Goal: Information Seeking & Learning: Learn about a topic

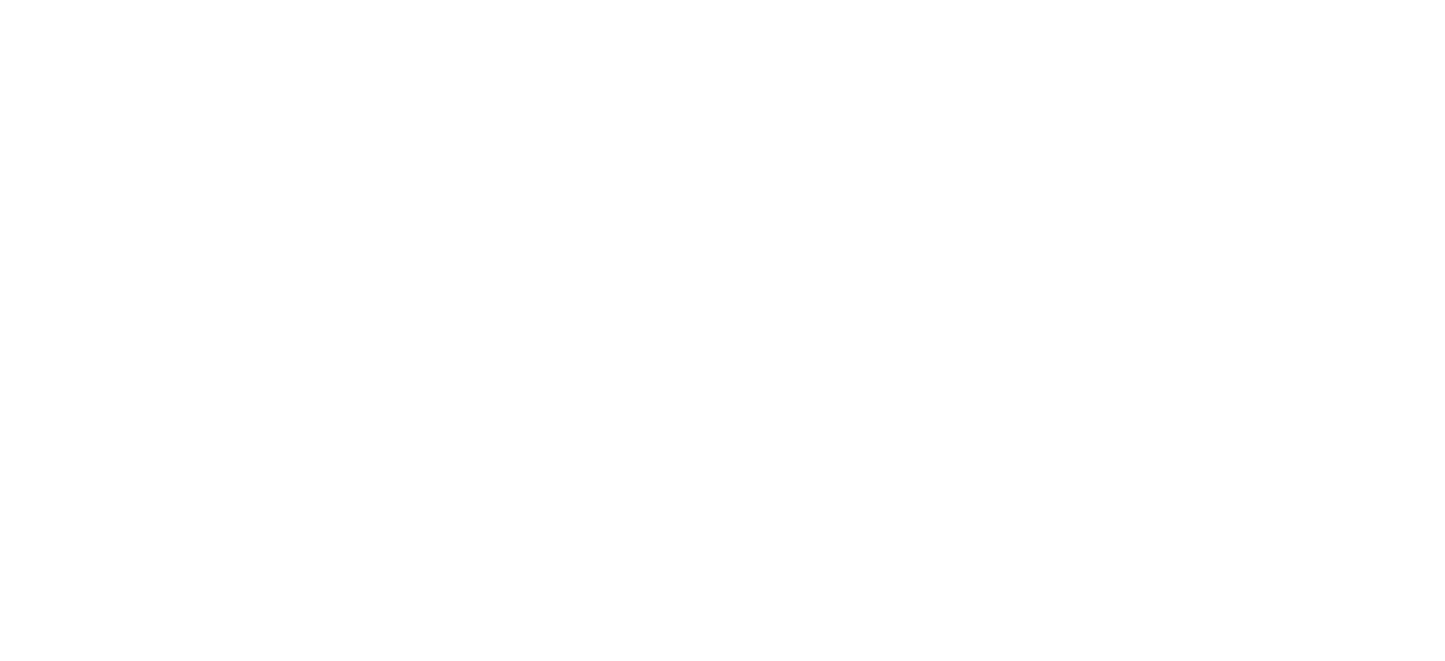
click at [1201, 0] on html at bounding box center [722, 0] width 1445 height 0
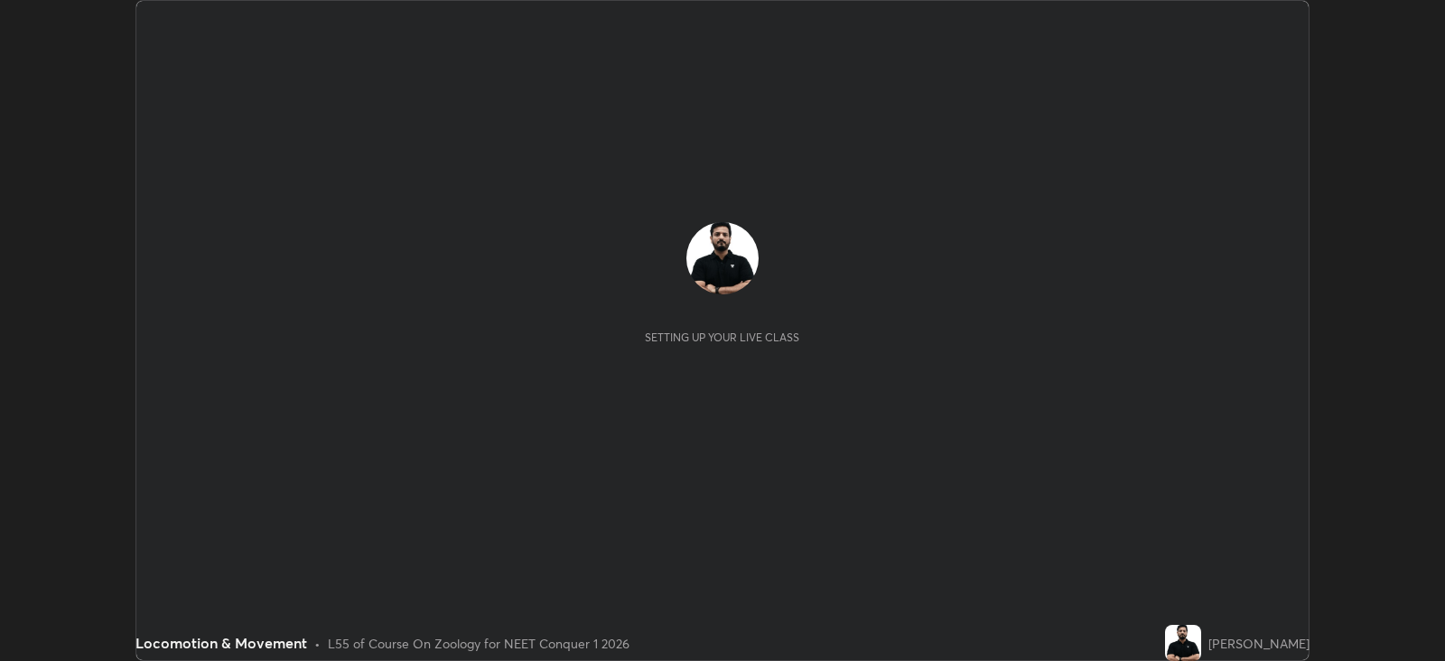
scroll to position [89663, 88879]
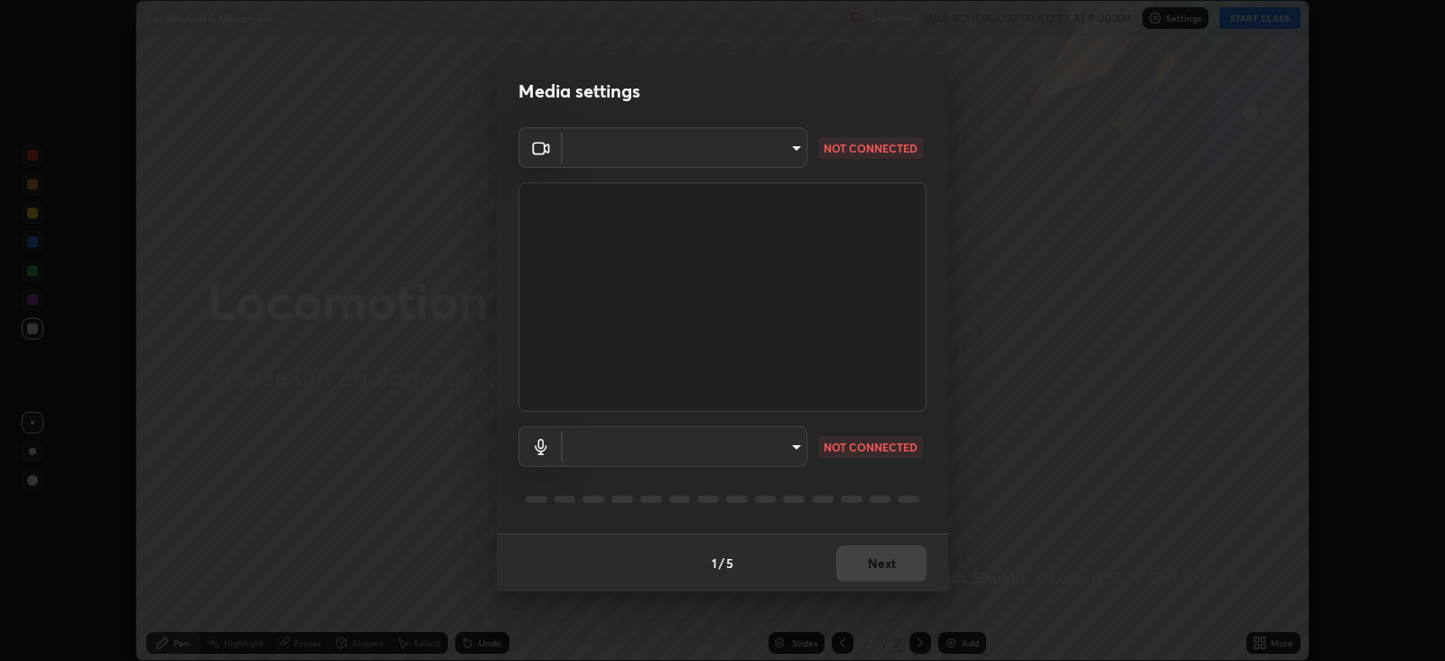
type input "db11550c6627cd1456fd7c992929e7e19338e9c76f4b1d491d27fd0e93a561d0"
type input "d805ff438e7078c1de71cb4717de75612b37844973a4f27df63e8d5766dad93f"
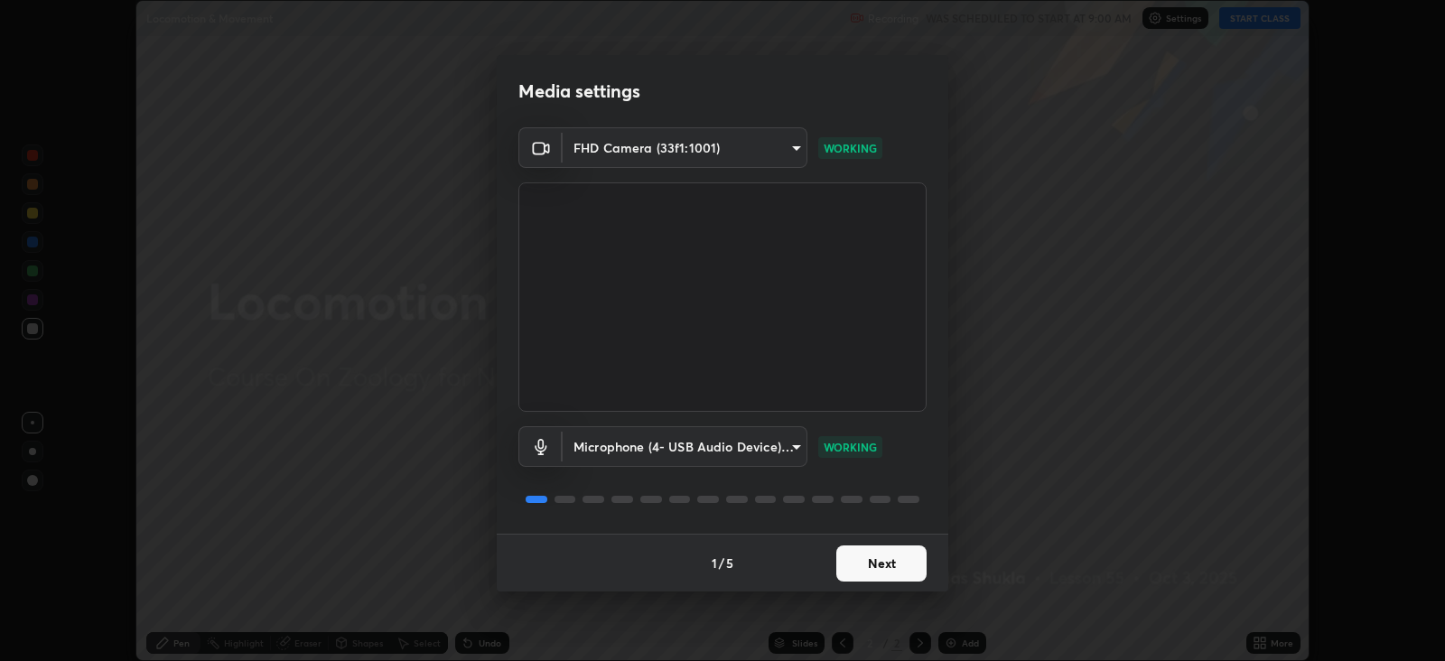
click at [883, 560] on button "Next" at bounding box center [881, 564] width 90 height 36
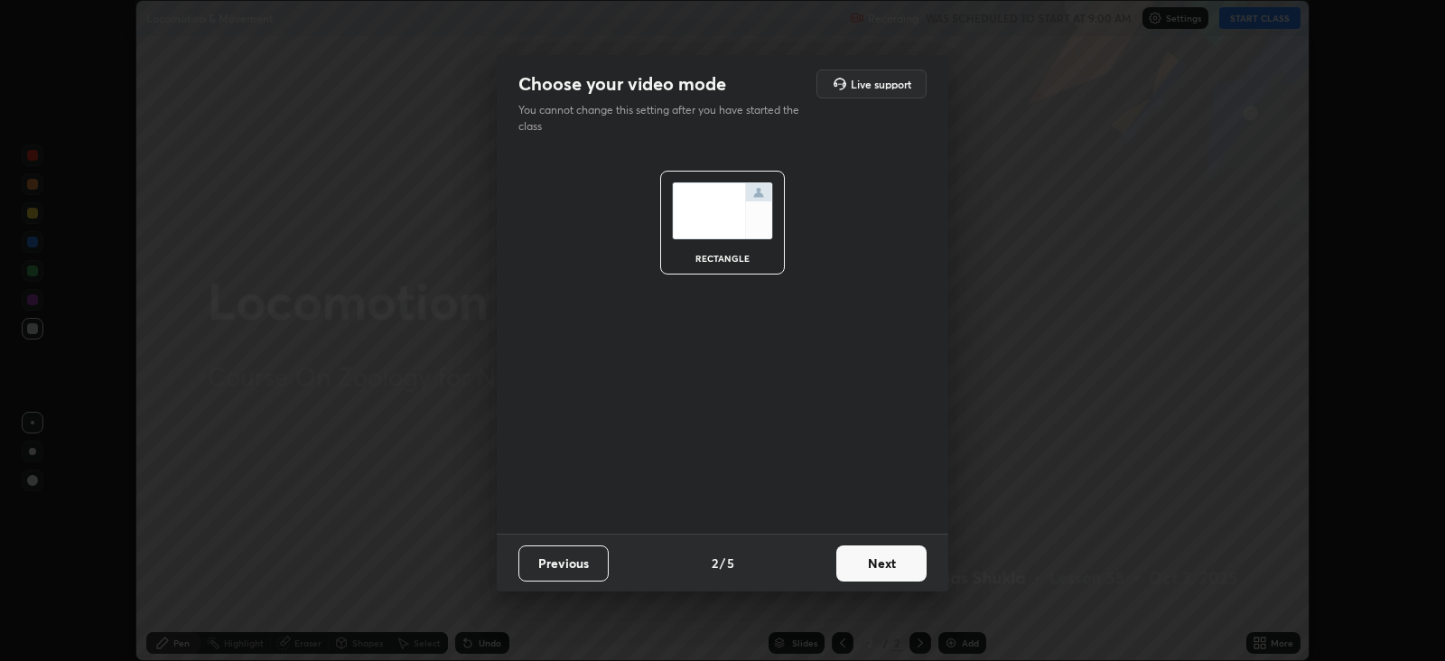
click at [882, 561] on button "Next" at bounding box center [881, 564] width 90 height 36
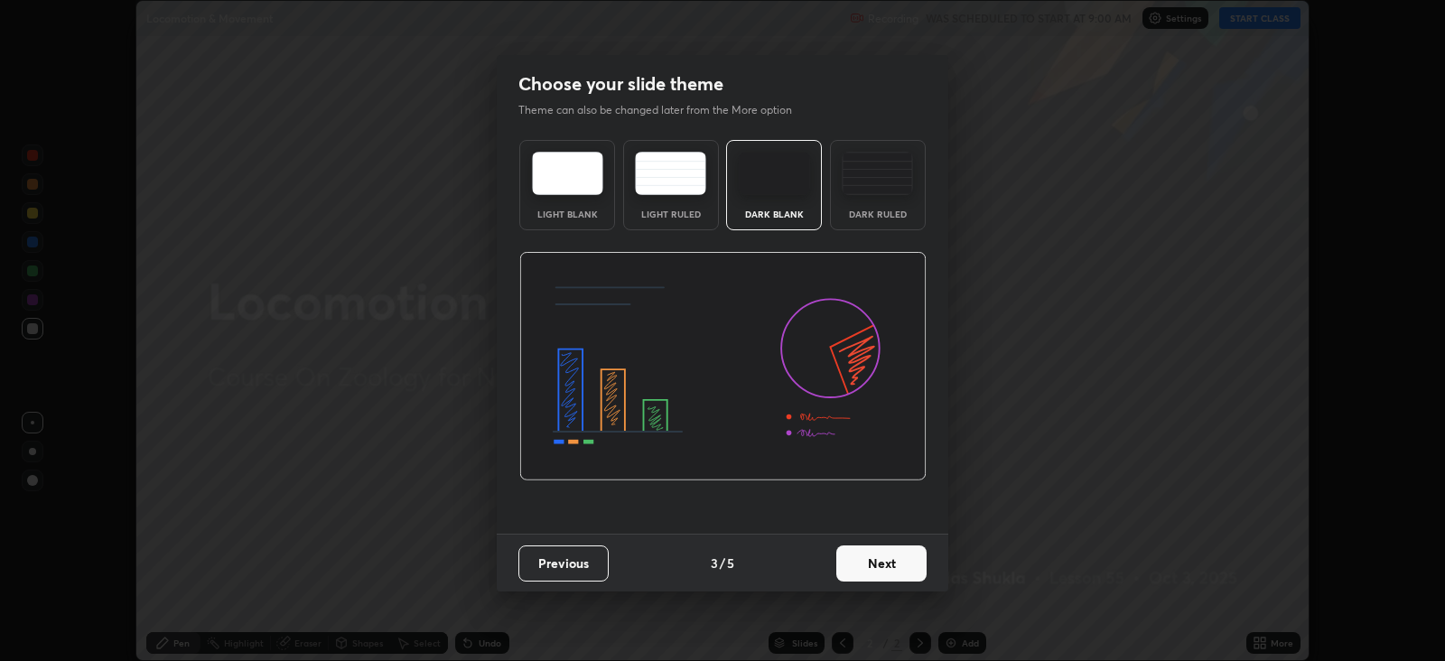
click at [881, 562] on button "Next" at bounding box center [881, 564] width 90 height 36
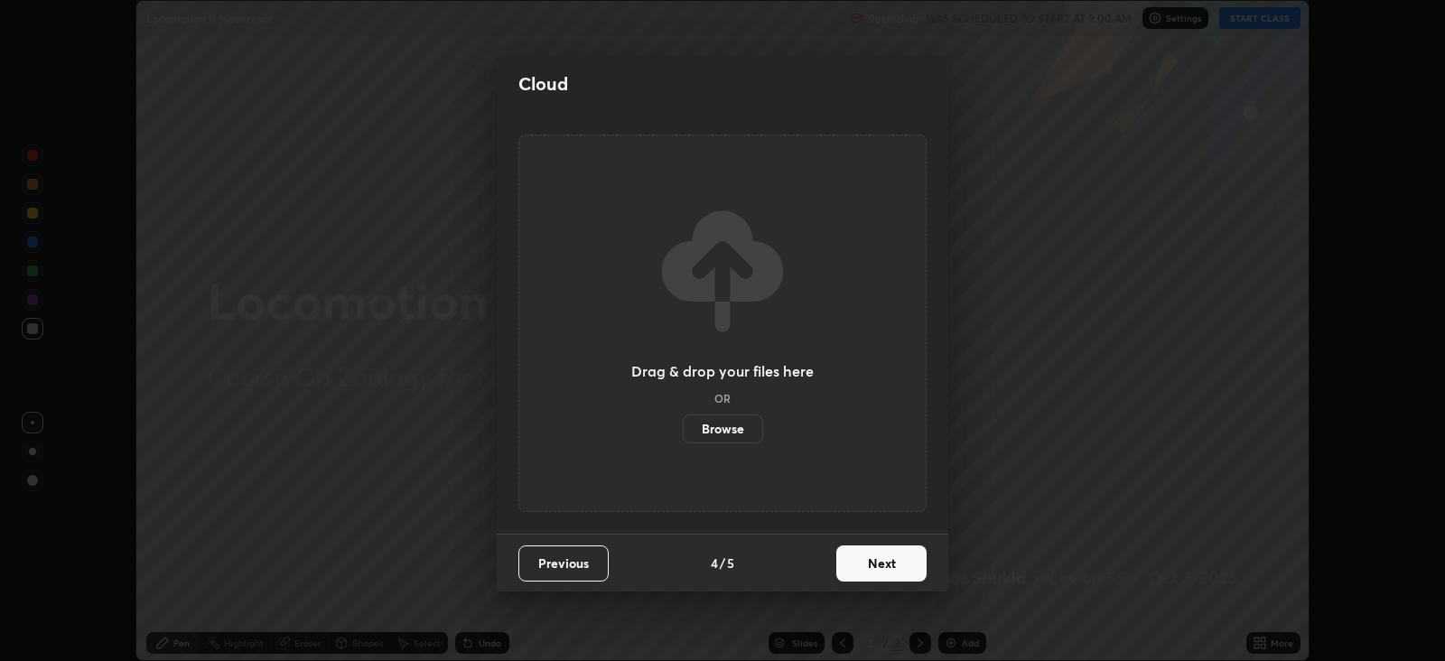
click at [880, 564] on button "Next" at bounding box center [881, 564] width 90 height 36
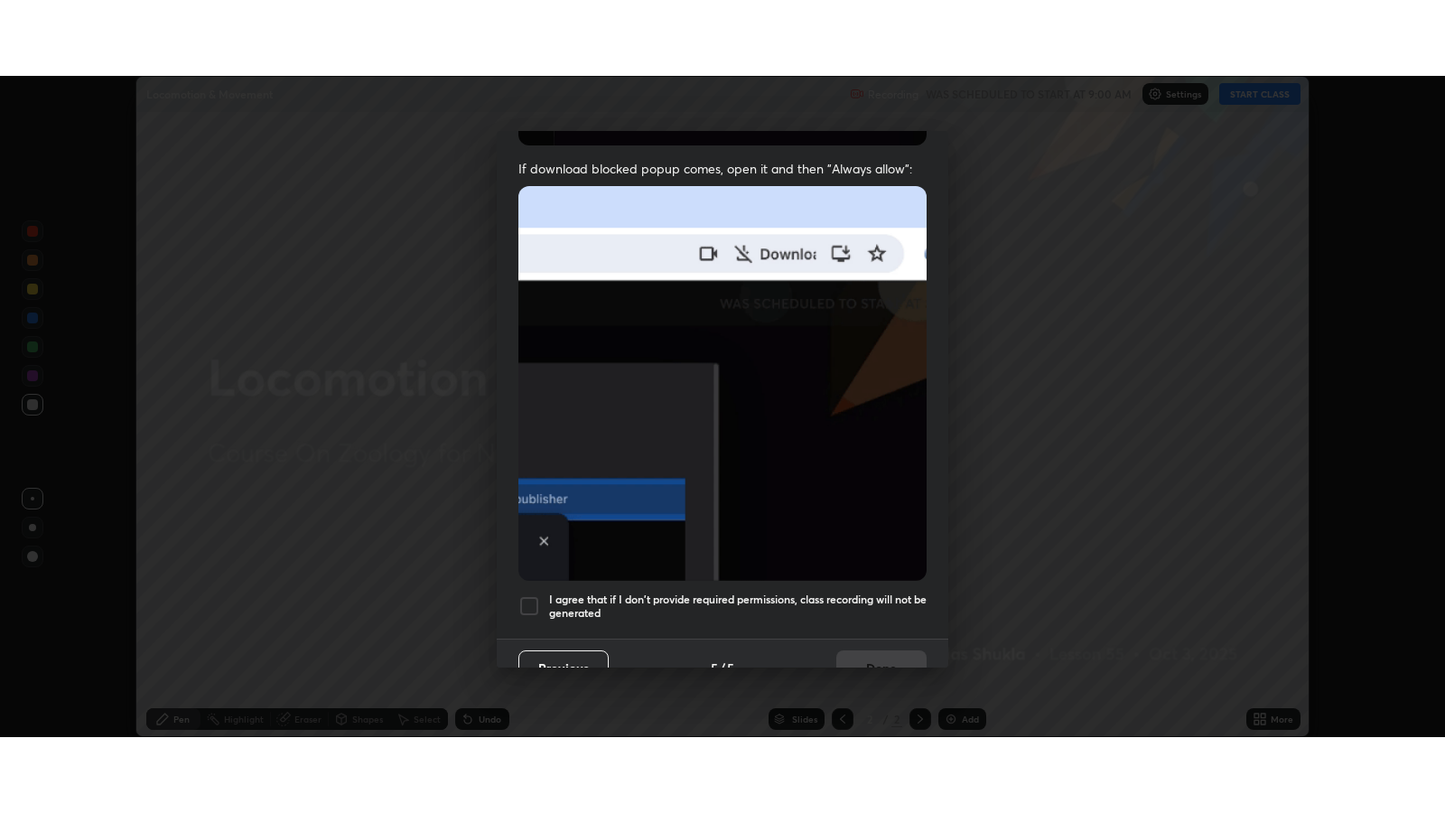
scroll to position [366, 0]
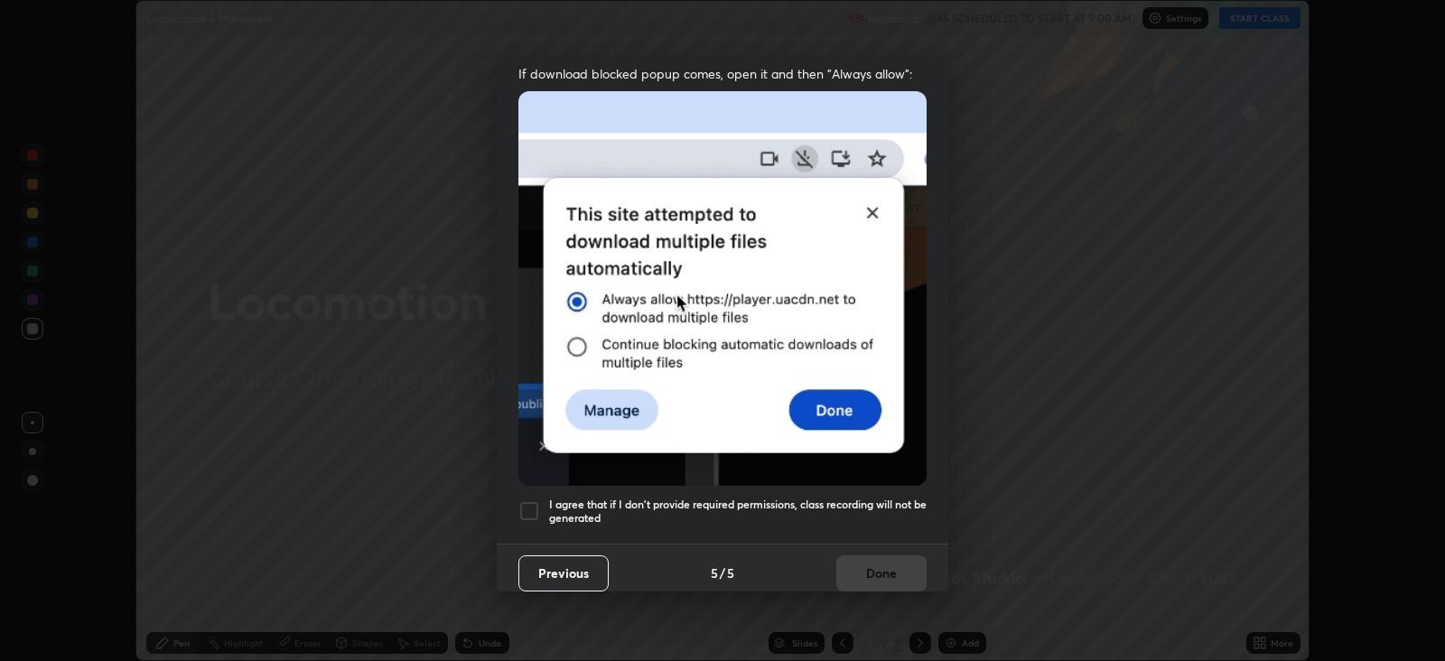
click at [887, 498] on h5 "I agree that if I don't provide required permissions, class recording will not …" at bounding box center [738, 512] width 378 height 28
click at [883, 562] on button "Done" at bounding box center [881, 573] width 90 height 36
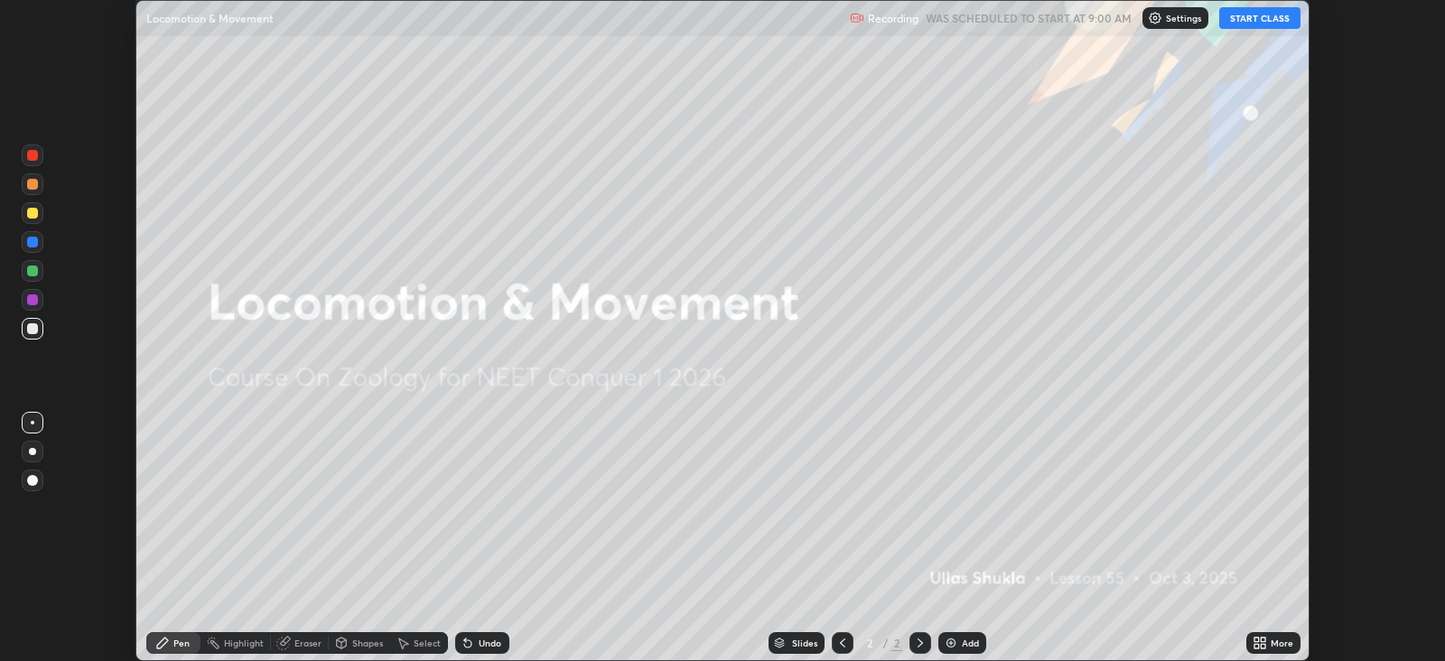
click at [1255, 15] on button "START CLASS" at bounding box center [1259, 18] width 81 height 22
click at [1264, 639] on icon at bounding box center [1263, 640] width 5 height 5
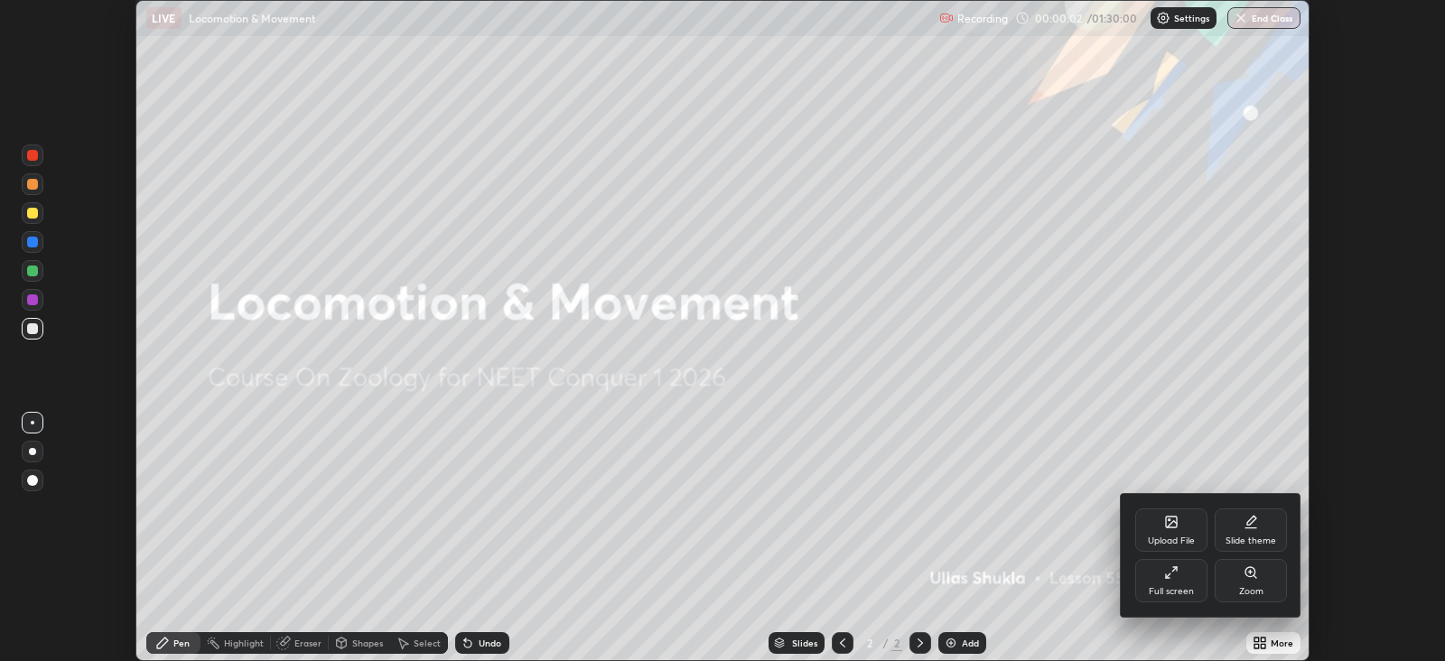
click at [1169, 583] on div "Full screen" at bounding box center [1171, 580] width 72 height 43
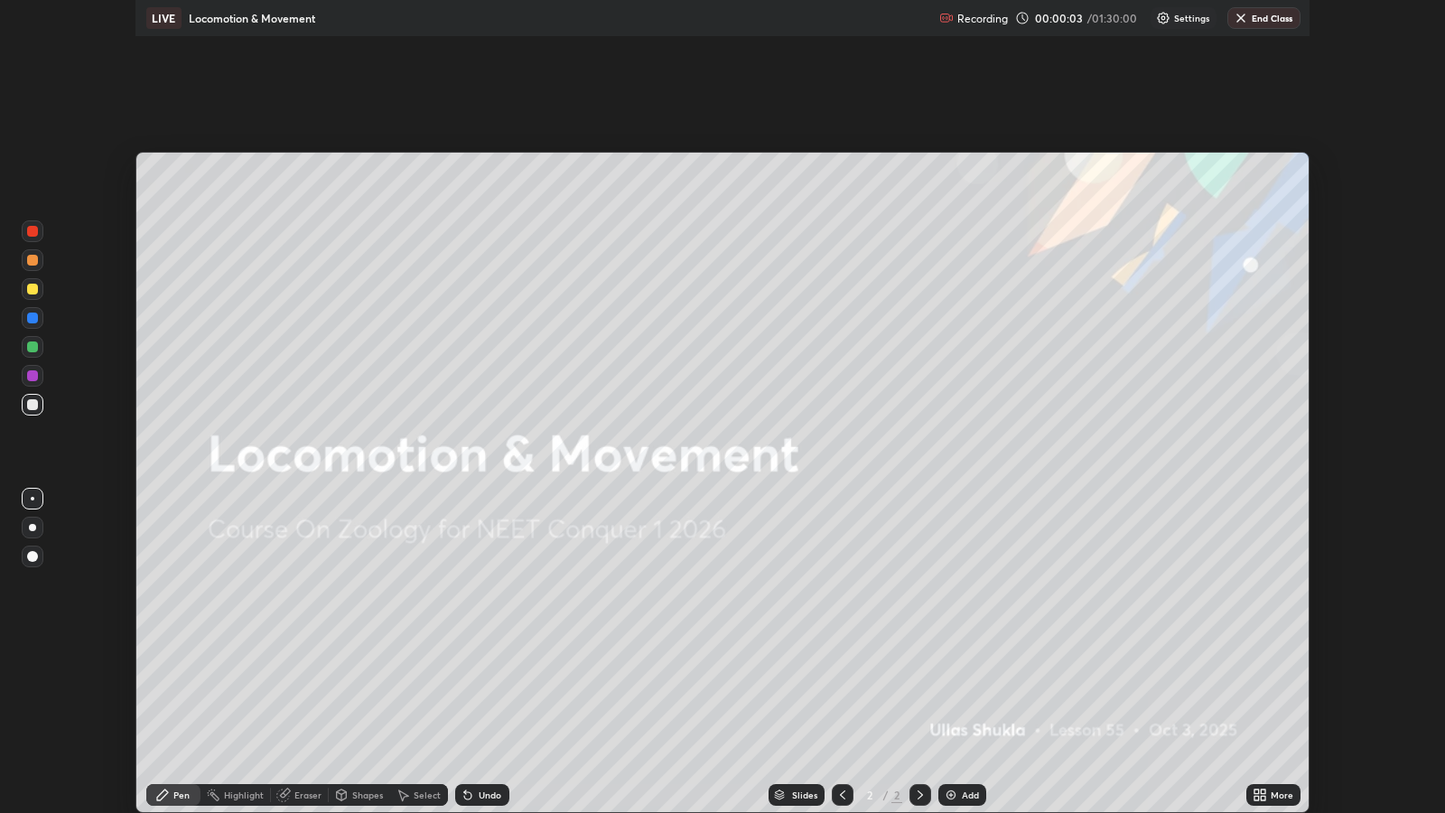
scroll to position [812, 1444]
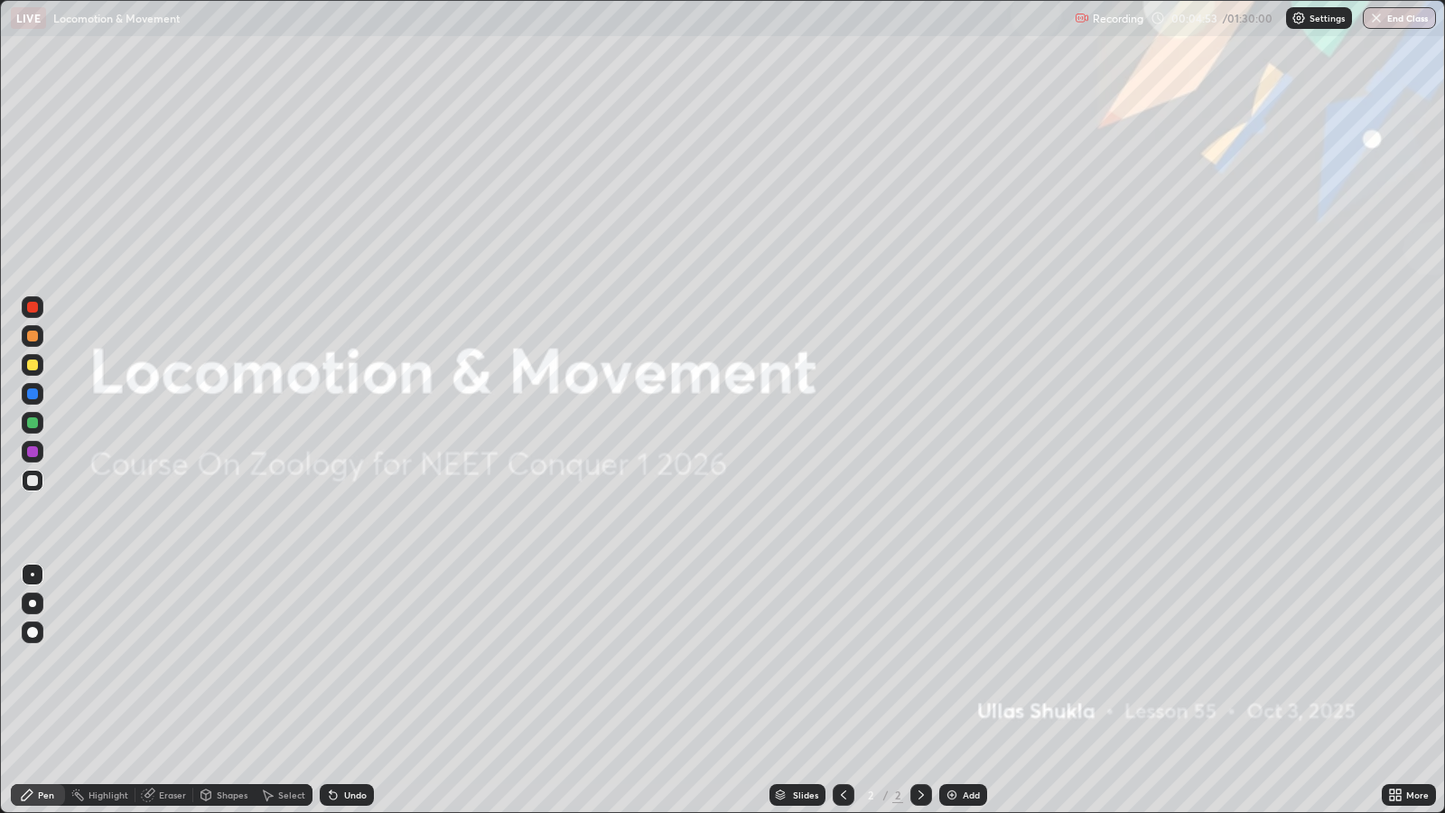
click at [959, 660] on div "Add" at bounding box center [963, 795] width 48 height 22
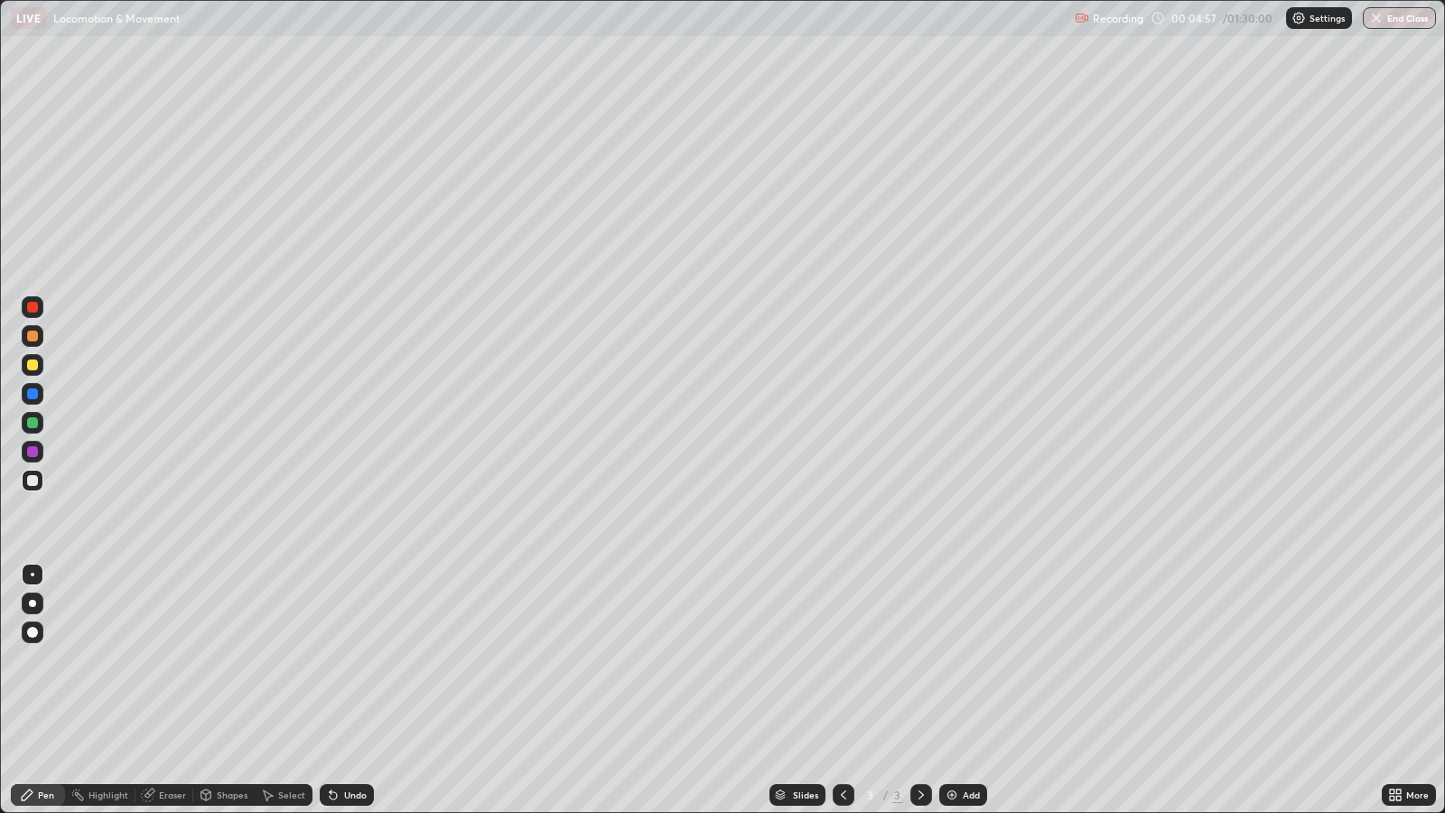
click at [33, 365] on div at bounding box center [32, 364] width 11 height 11
click at [32, 602] on div at bounding box center [32, 603] width 7 height 7
click at [356, 660] on div "Undo" at bounding box center [347, 795] width 54 height 22
click at [357, 660] on div "Undo" at bounding box center [355, 794] width 23 height 9
click at [355, 660] on div "Undo" at bounding box center [355, 794] width 23 height 9
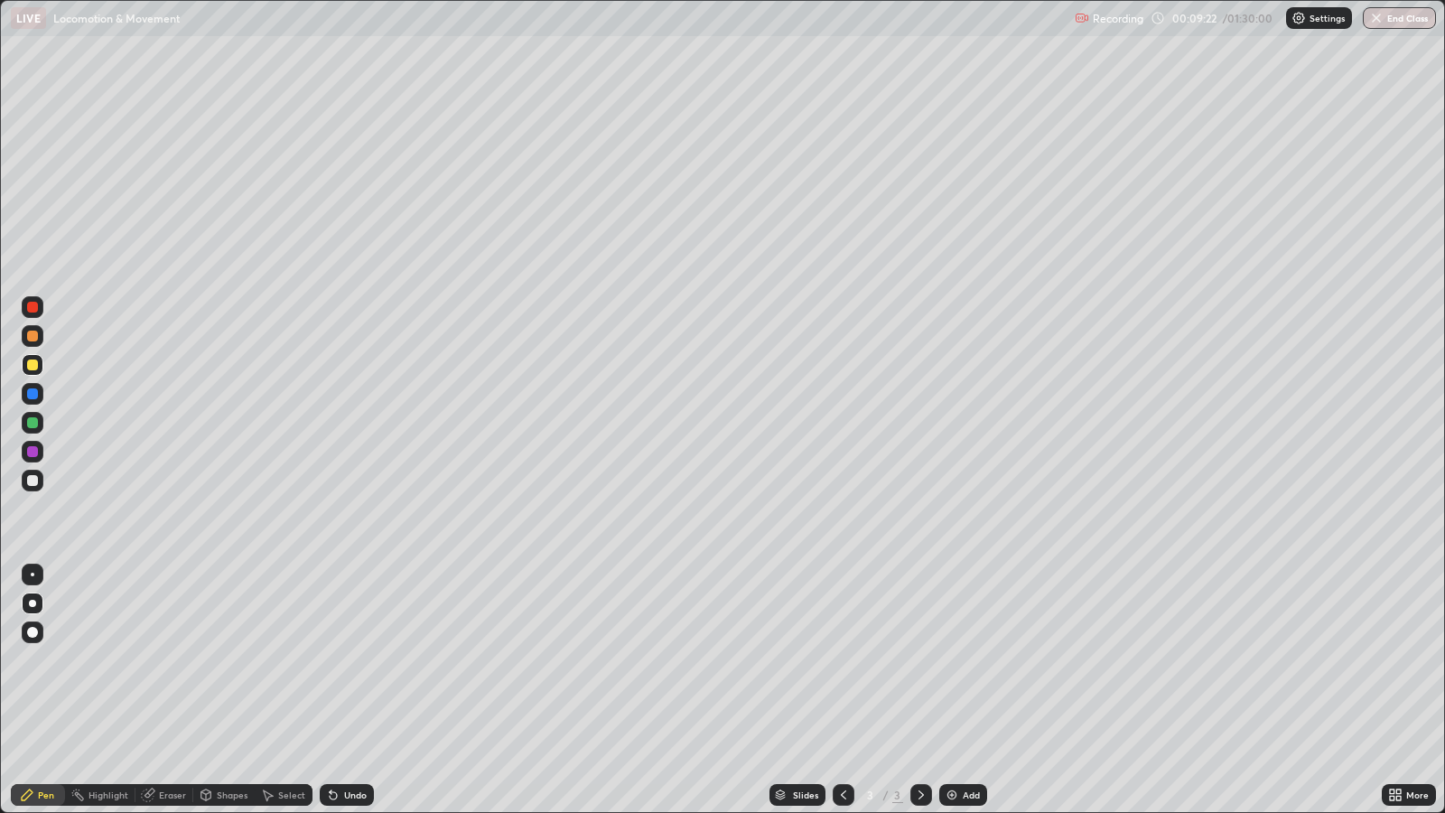
click at [350, 660] on div "Undo" at bounding box center [355, 794] width 23 height 9
click at [964, 660] on div "Add" at bounding box center [971, 794] width 17 height 9
click at [344, 660] on div "Undo" at bounding box center [355, 794] width 23 height 9
click at [345, 660] on div "Undo" at bounding box center [355, 794] width 23 height 9
click at [843, 660] on div at bounding box center [844, 795] width 22 height 22
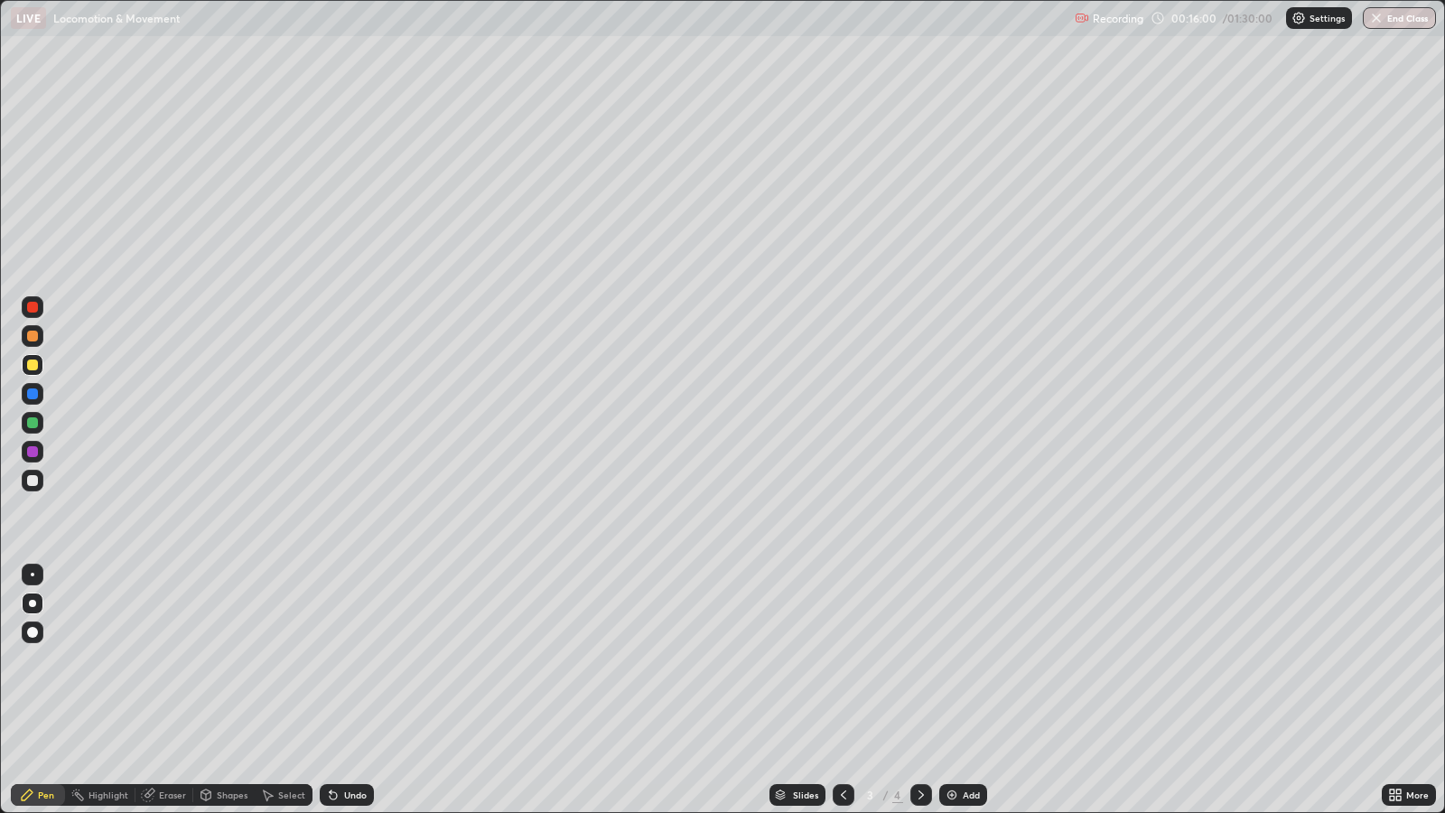
click at [941, 660] on div "Add" at bounding box center [963, 795] width 48 height 22
click at [864, 660] on div "4" at bounding box center [871, 794] width 18 height 11
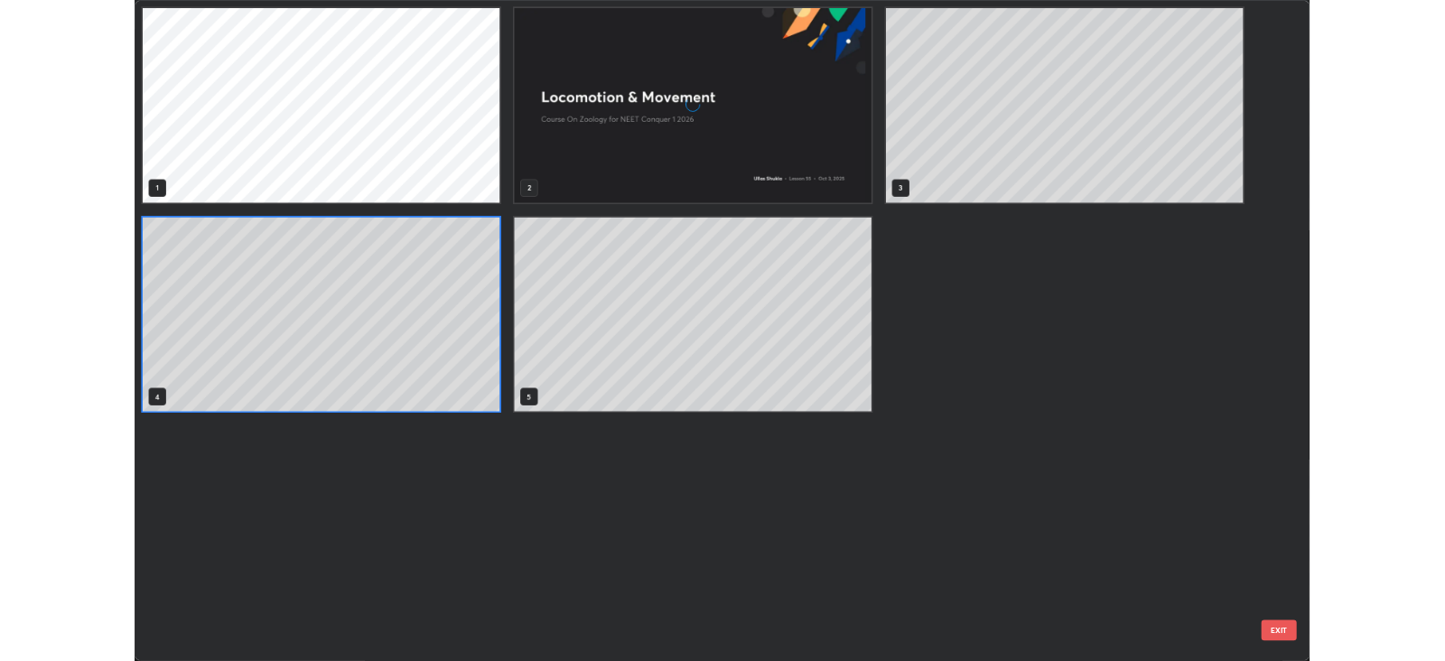
scroll to position [806, 1434]
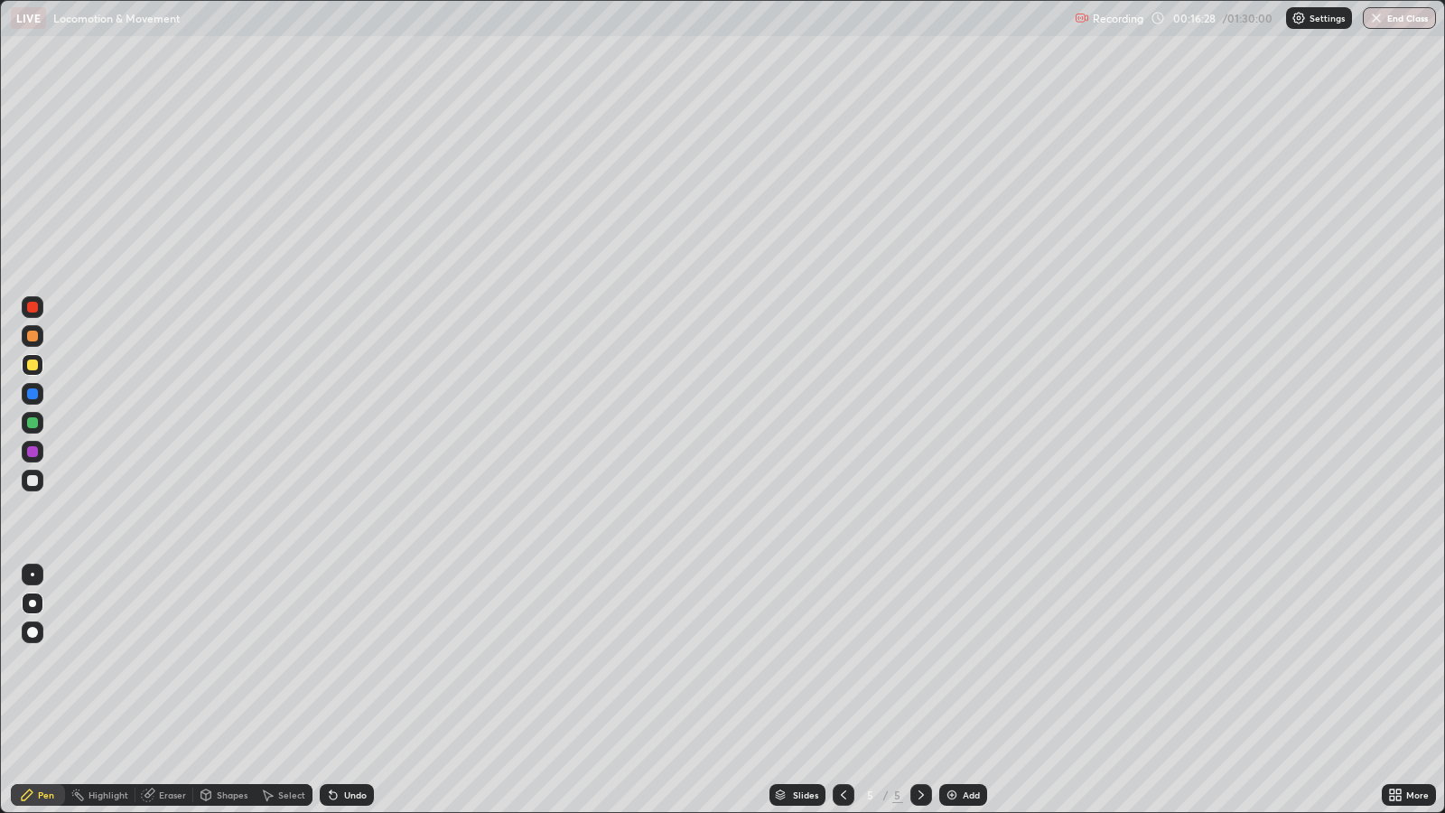
click at [344, 660] on div "Undo" at bounding box center [355, 794] width 23 height 9
click at [350, 660] on div "Undo" at bounding box center [355, 794] width 23 height 9
click at [352, 660] on div "Undo" at bounding box center [355, 794] width 23 height 9
click at [357, 660] on div "Undo" at bounding box center [355, 794] width 23 height 9
click at [952, 660] on img at bounding box center [952, 795] width 14 height 14
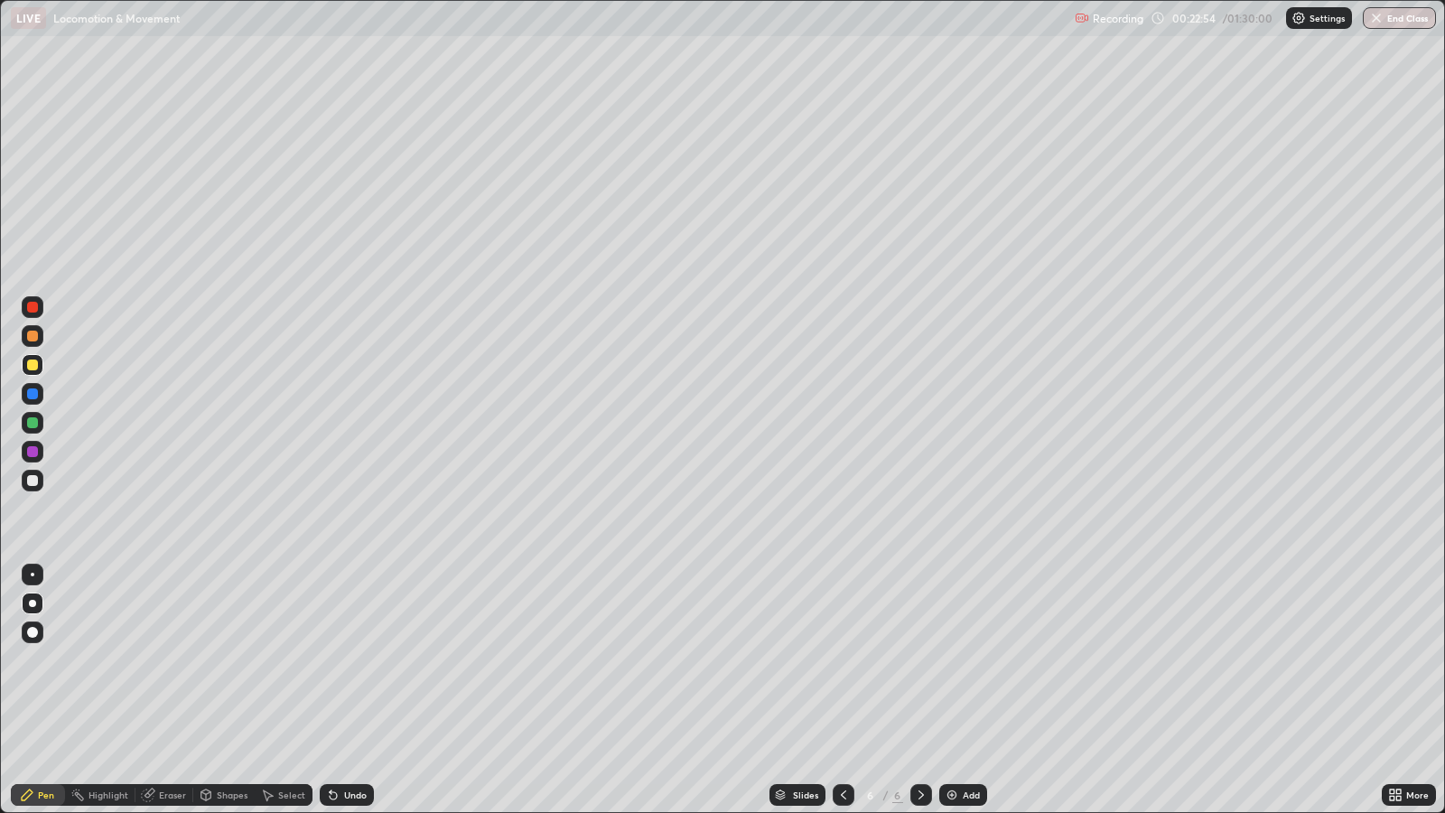
click at [35, 482] on div at bounding box center [32, 480] width 11 height 11
click at [33, 424] on div at bounding box center [32, 422] width 11 height 11
click at [34, 335] on div at bounding box center [32, 336] width 11 height 11
click at [167, 660] on div "Eraser" at bounding box center [172, 794] width 27 height 9
click at [43, 660] on div "Pen" at bounding box center [46, 794] width 16 height 9
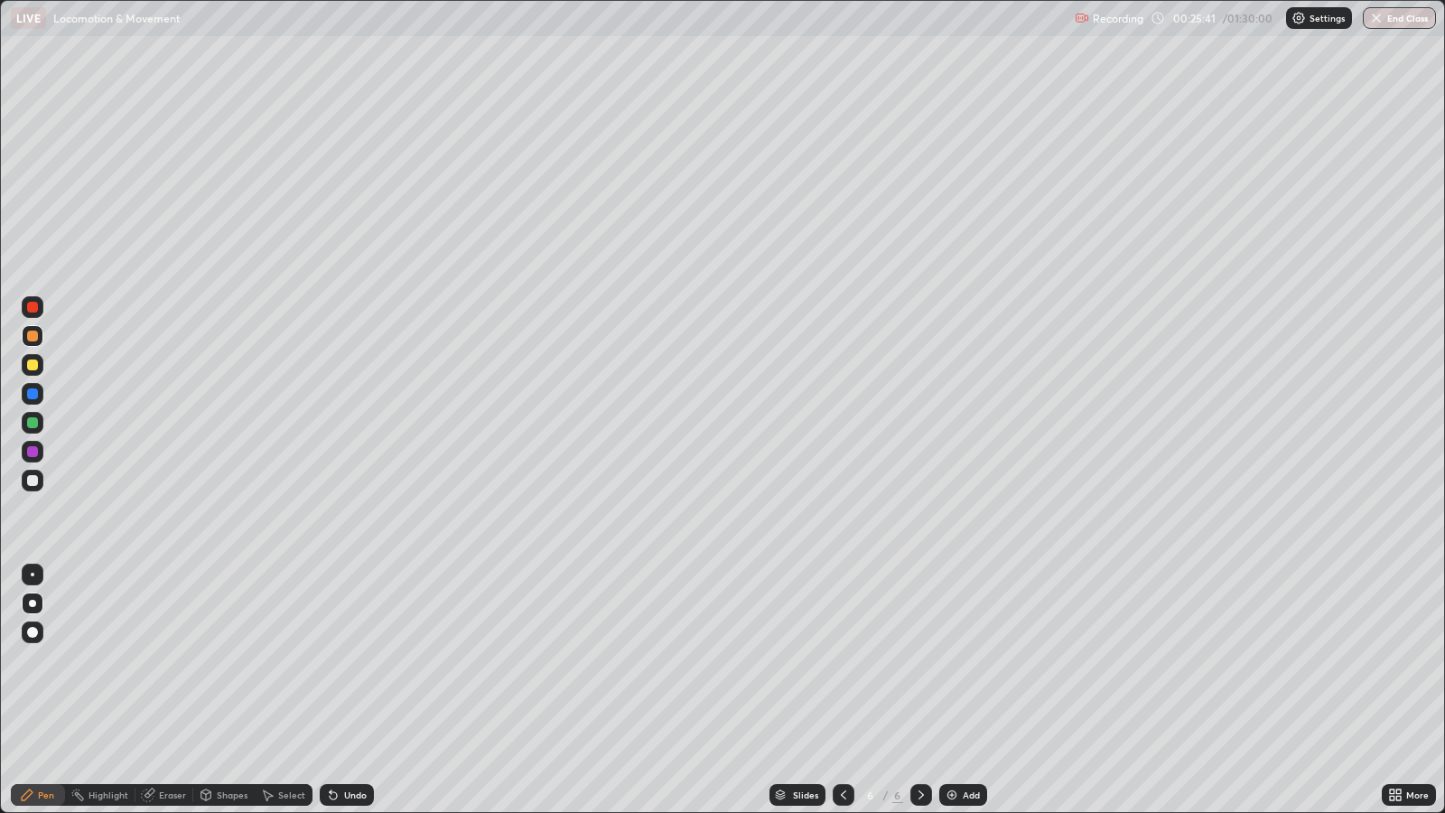
click at [347, 660] on div "Undo" at bounding box center [355, 794] width 23 height 9
click at [171, 660] on div "Eraser" at bounding box center [172, 794] width 27 height 9
click at [35, 599] on div at bounding box center [33, 604] width 22 height 22
click at [32, 632] on div at bounding box center [32, 632] width 11 height 11
click at [38, 660] on div "Pen" at bounding box center [38, 795] width 54 height 22
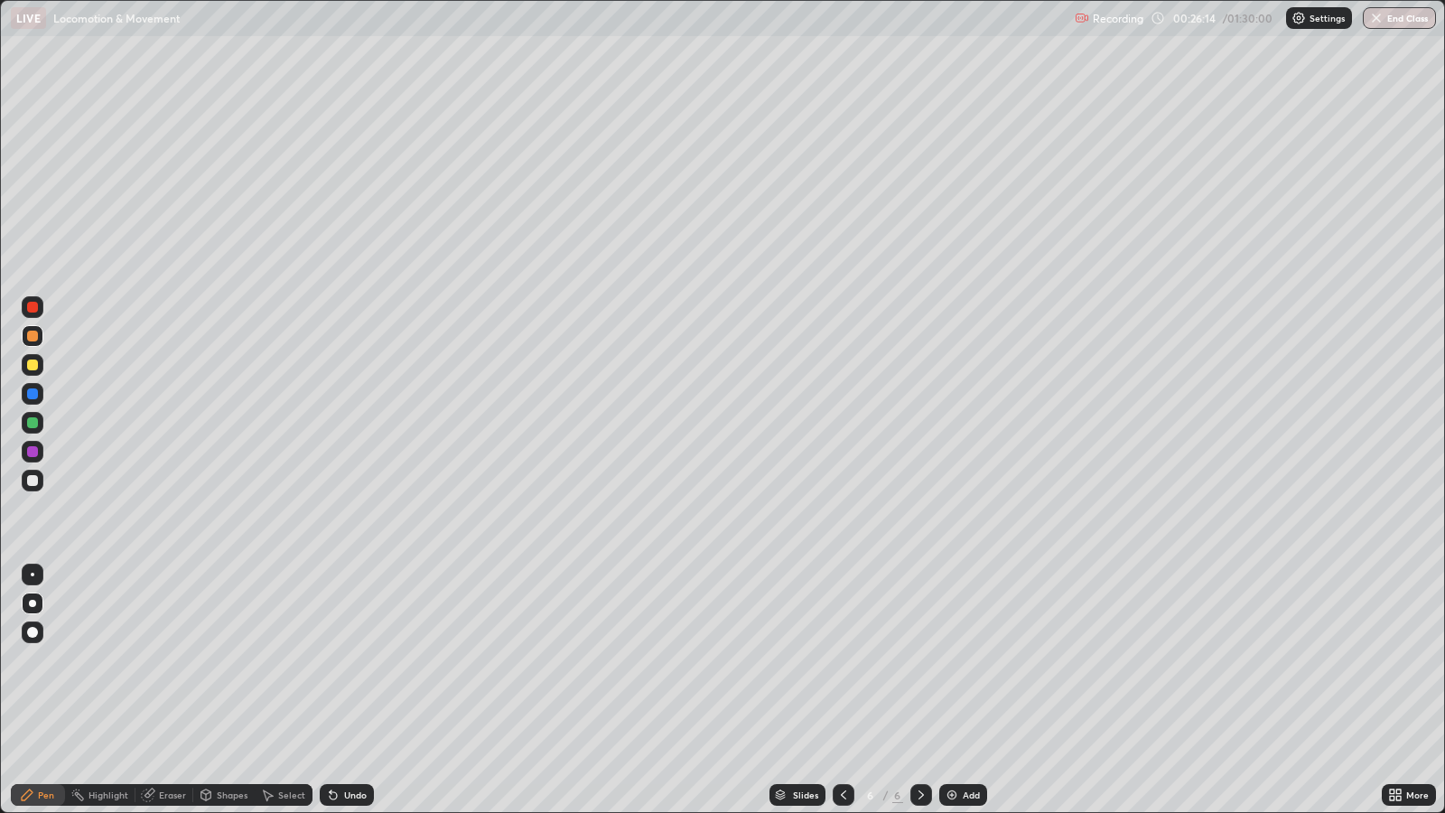
click at [35, 366] on div at bounding box center [32, 364] width 11 height 11
click at [33, 632] on div at bounding box center [32, 632] width 11 height 11
click at [361, 660] on div "Undo" at bounding box center [355, 794] width 23 height 9
click at [32, 574] on div at bounding box center [33, 575] width 4 height 4
click at [33, 483] on div at bounding box center [32, 480] width 11 height 11
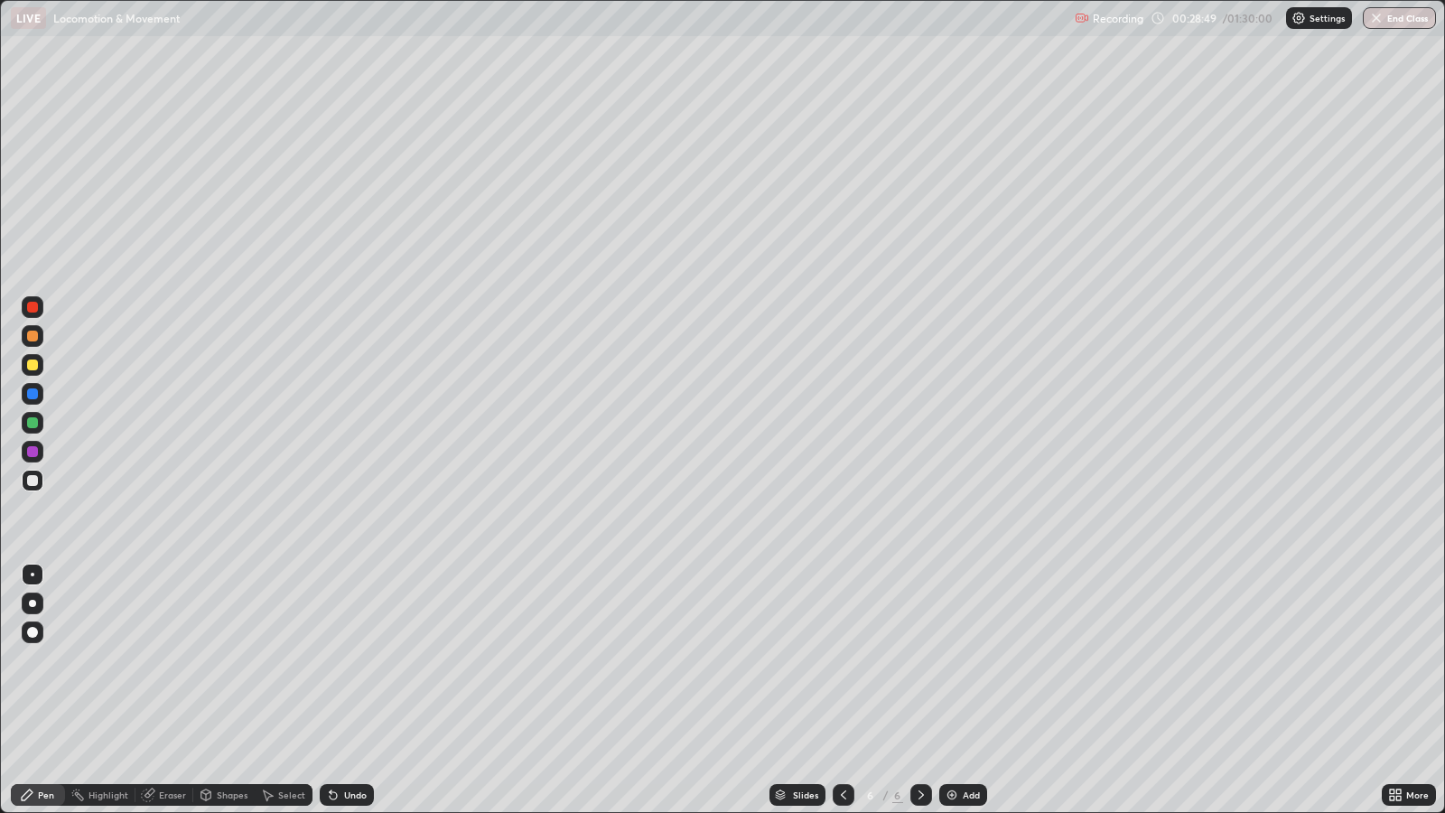
click at [339, 660] on div "Undo" at bounding box center [347, 795] width 54 height 22
click at [345, 660] on div "Undo" at bounding box center [355, 794] width 23 height 9
click at [348, 660] on div "Undo" at bounding box center [347, 795] width 54 height 22
click at [350, 660] on div "Undo" at bounding box center [355, 794] width 23 height 9
click at [159, 660] on div "Eraser" at bounding box center [172, 794] width 27 height 9
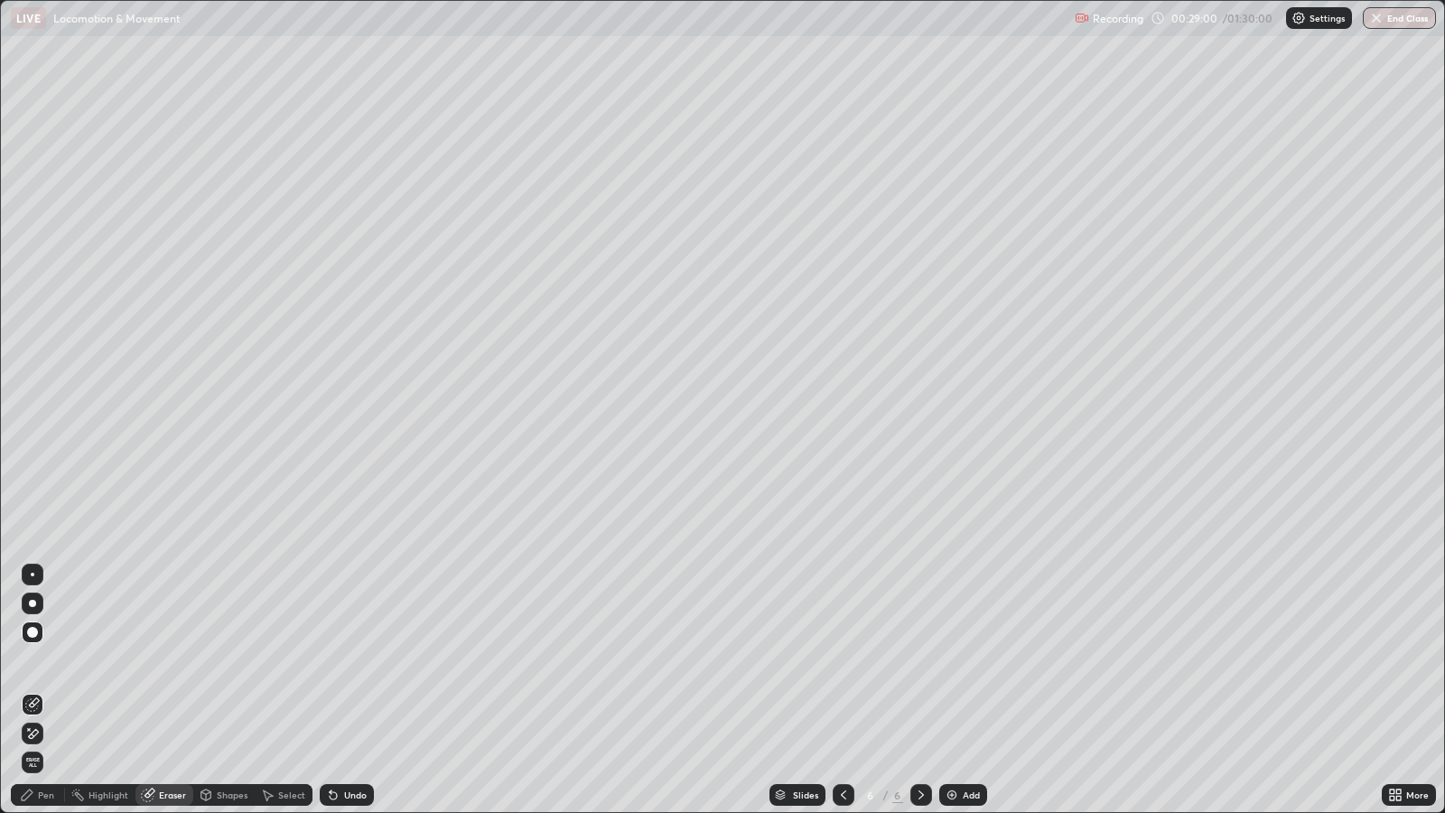
click at [41, 660] on div "Pen" at bounding box center [46, 794] width 16 height 9
click at [32, 602] on div at bounding box center [32, 603] width 7 height 7
click at [36, 366] on div at bounding box center [32, 364] width 11 height 11
click at [34, 419] on div at bounding box center [32, 422] width 11 height 11
click at [35, 479] on div at bounding box center [32, 480] width 11 height 11
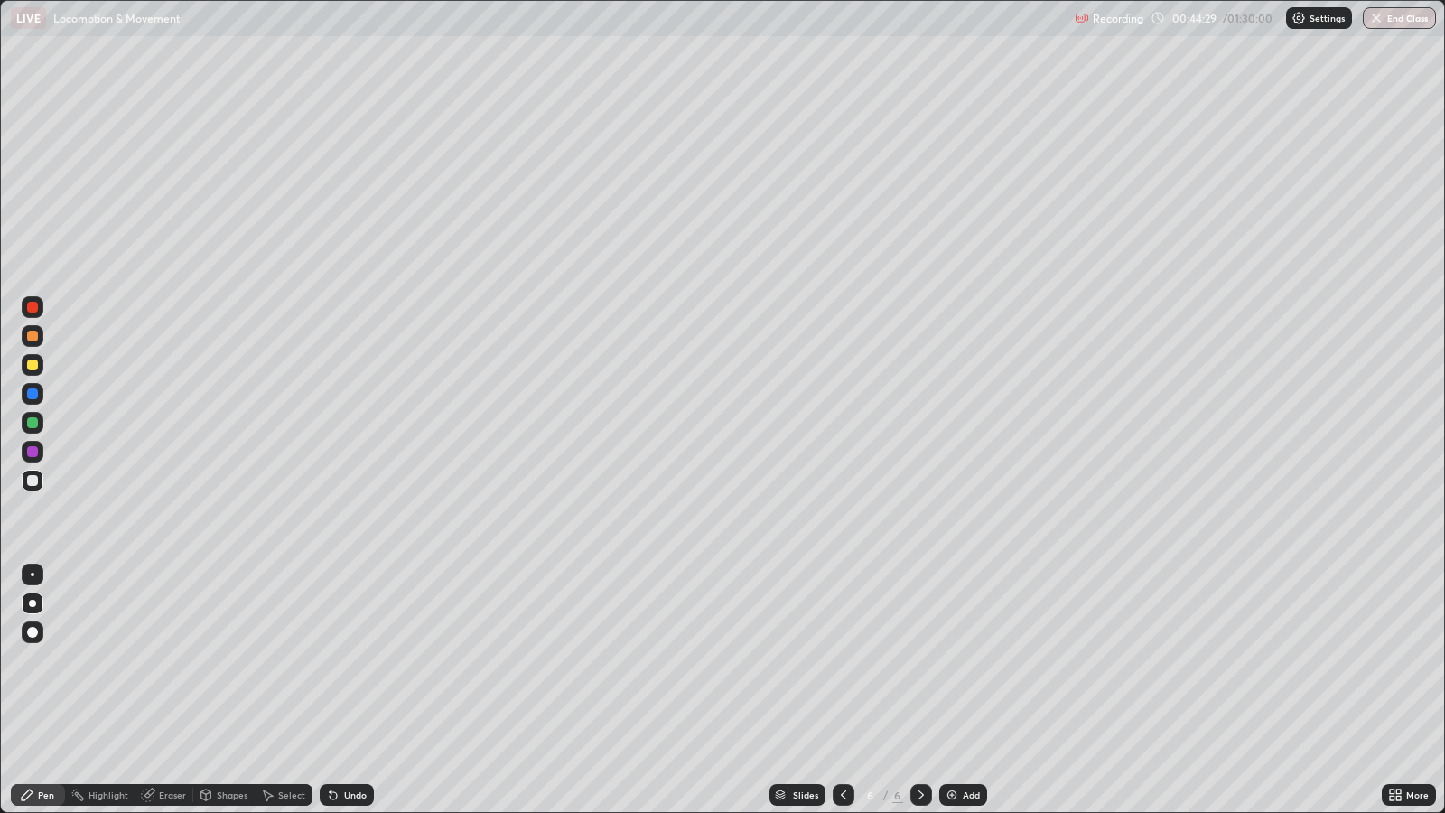
click at [969, 660] on div "Add" at bounding box center [971, 794] width 17 height 9
click at [968, 660] on div "Add" at bounding box center [971, 794] width 17 height 9
click at [32, 574] on div at bounding box center [33, 575] width 4 height 4
click at [354, 660] on div "Undo" at bounding box center [355, 794] width 23 height 9
click at [343, 660] on div "Undo" at bounding box center [347, 795] width 54 height 22
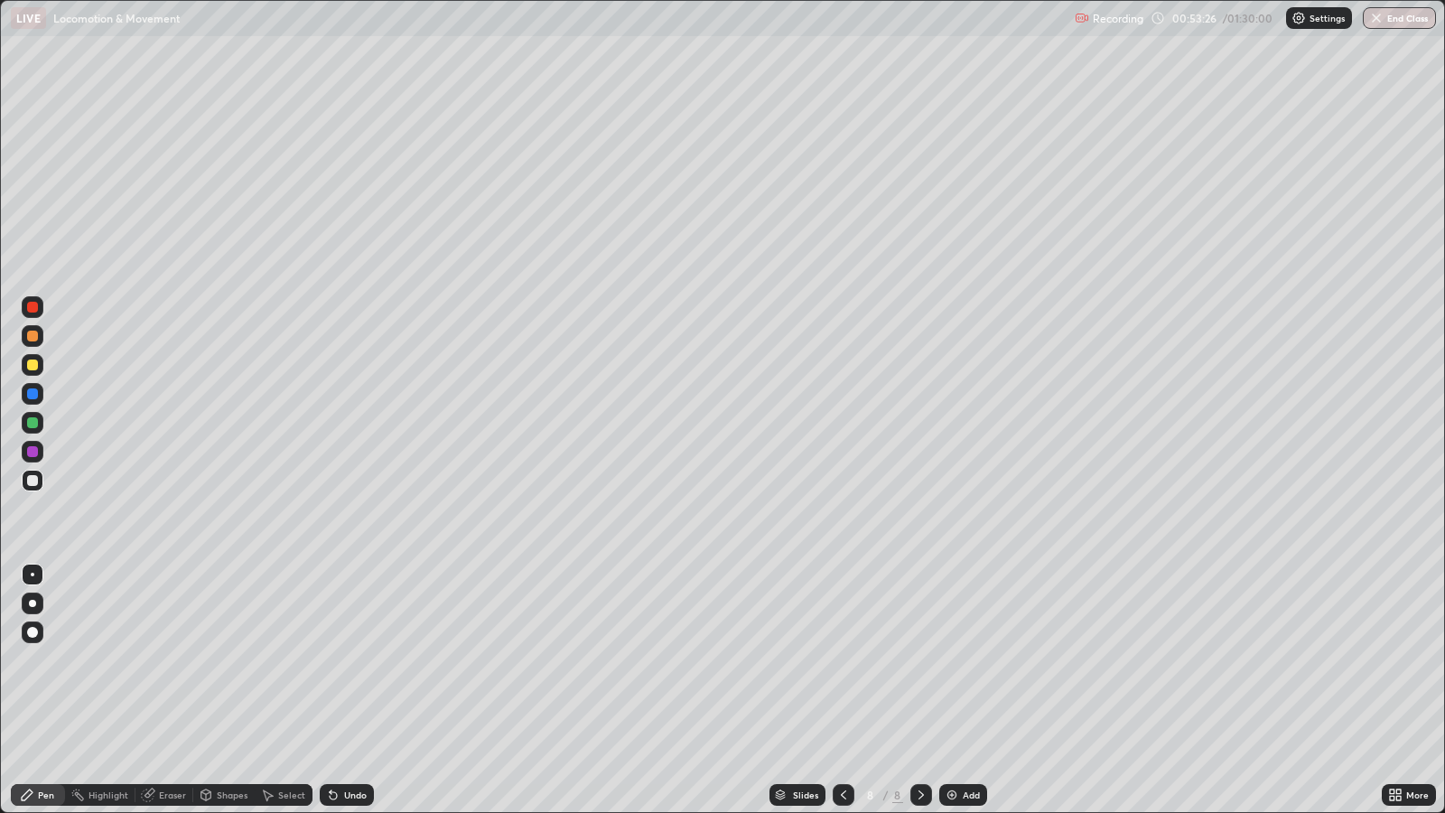
click at [32, 602] on div at bounding box center [32, 603] width 7 height 7
click at [33, 425] on div at bounding box center [32, 422] width 11 height 11
click at [32, 574] on div at bounding box center [33, 575] width 4 height 4
click at [35, 367] on div at bounding box center [32, 364] width 11 height 11
click at [33, 479] on div at bounding box center [32, 480] width 11 height 11
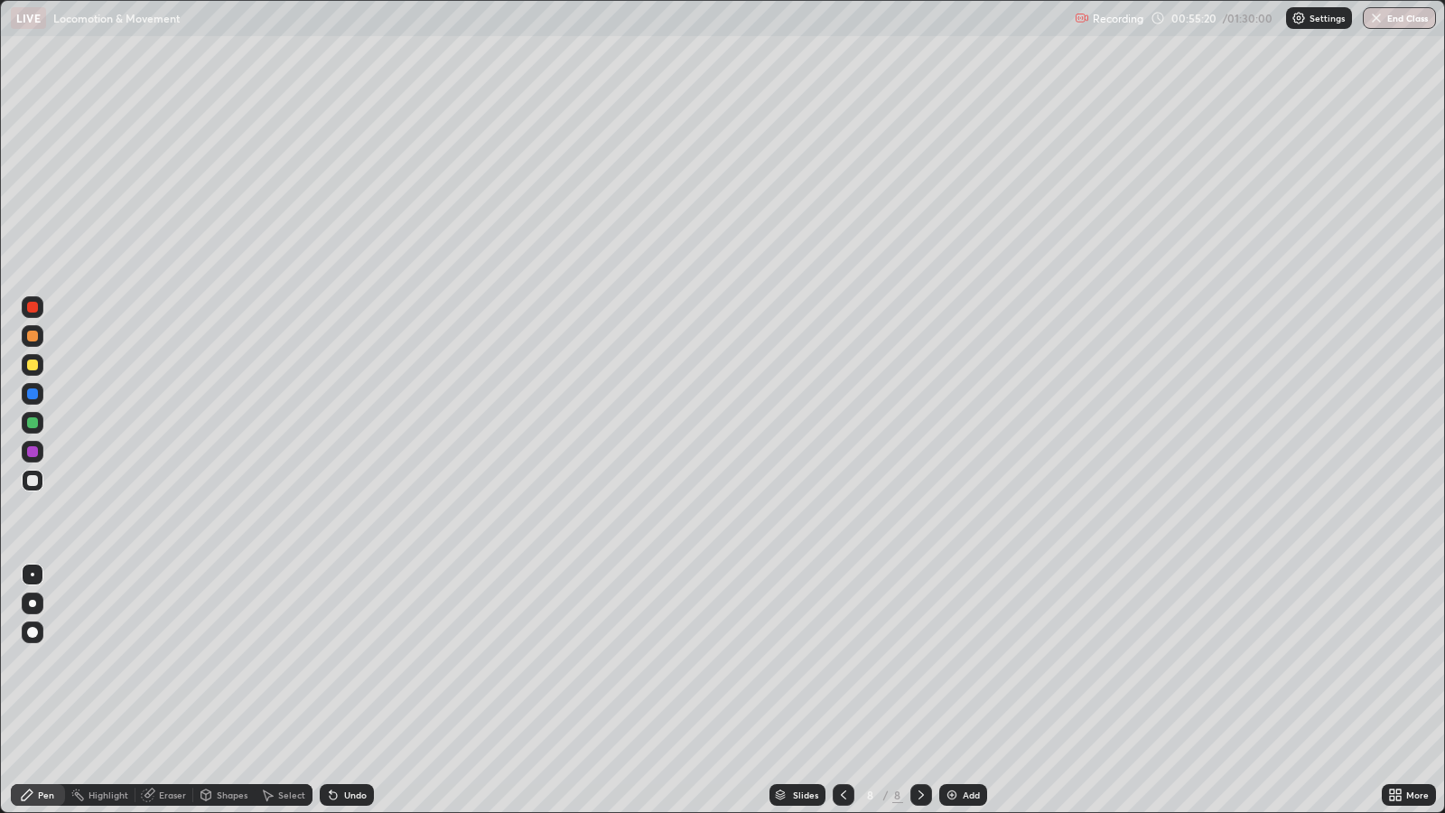
click at [32, 602] on div at bounding box center [32, 603] width 7 height 7
click at [344, 660] on div "Undo" at bounding box center [355, 794] width 23 height 9
click at [963, 660] on div "Add" at bounding box center [971, 794] width 17 height 9
click at [340, 660] on div "Undo" at bounding box center [347, 795] width 54 height 22
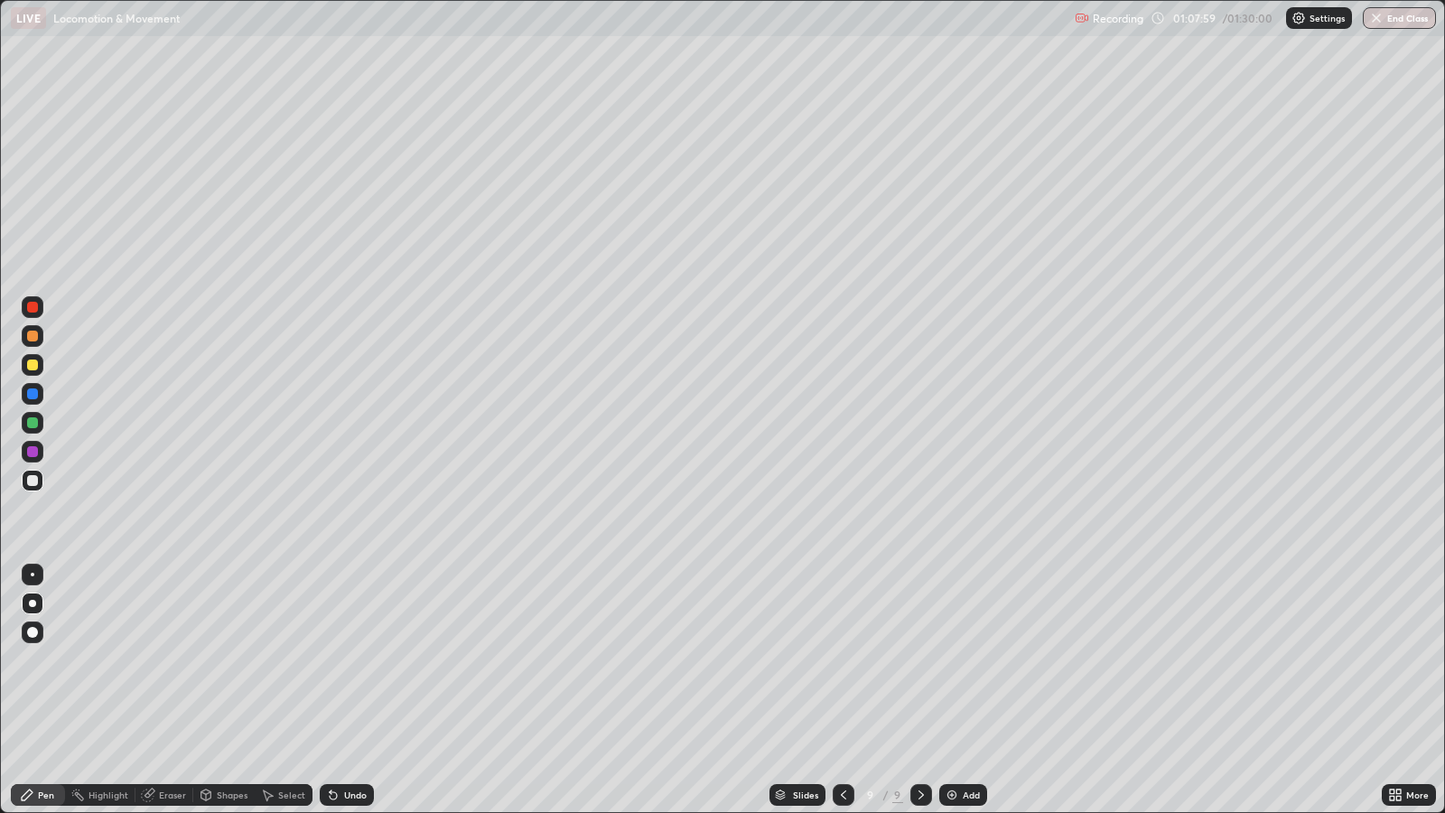
click at [33, 365] on div at bounding box center [32, 364] width 11 height 11
click at [352, 660] on div "Undo" at bounding box center [355, 794] width 23 height 9
click at [33, 480] on div at bounding box center [32, 480] width 11 height 11
click at [33, 422] on div at bounding box center [32, 422] width 11 height 11
click at [32, 480] on div at bounding box center [32, 480] width 11 height 11
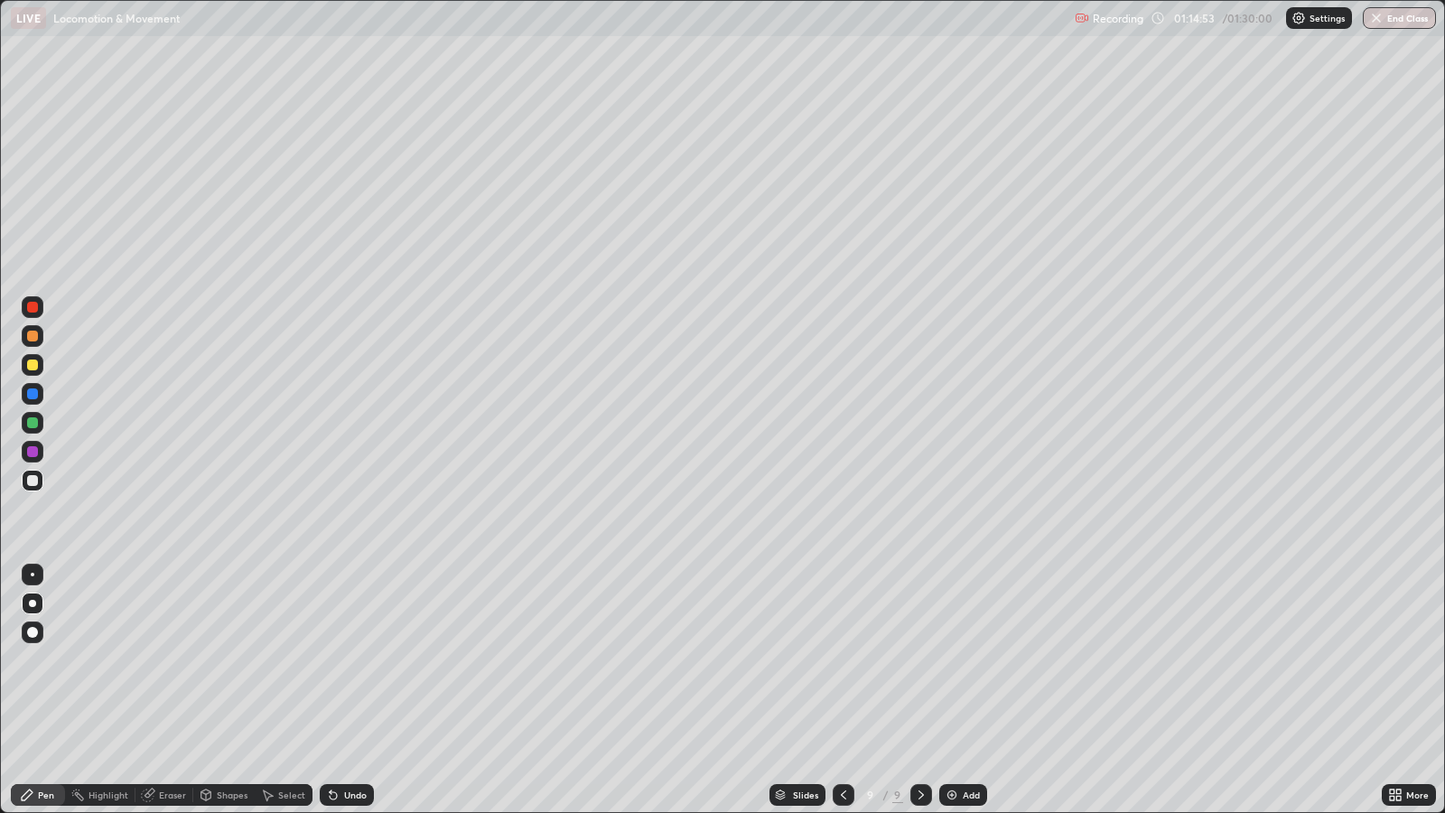
click at [963, 660] on div "Add" at bounding box center [971, 794] width 17 height 9
click at [32, 369] on div at bounding box center [32, 364] width 11 height 11
click at [166, 660] on div "Eraser" at bounding box center [172, 794] width 27 height 9
click at [38, 660] on div "Pen" at bounding box center [46, 794] width 16 height 9
click at [31, 481] on div at bounding box center [32, 480] width 11 height 11
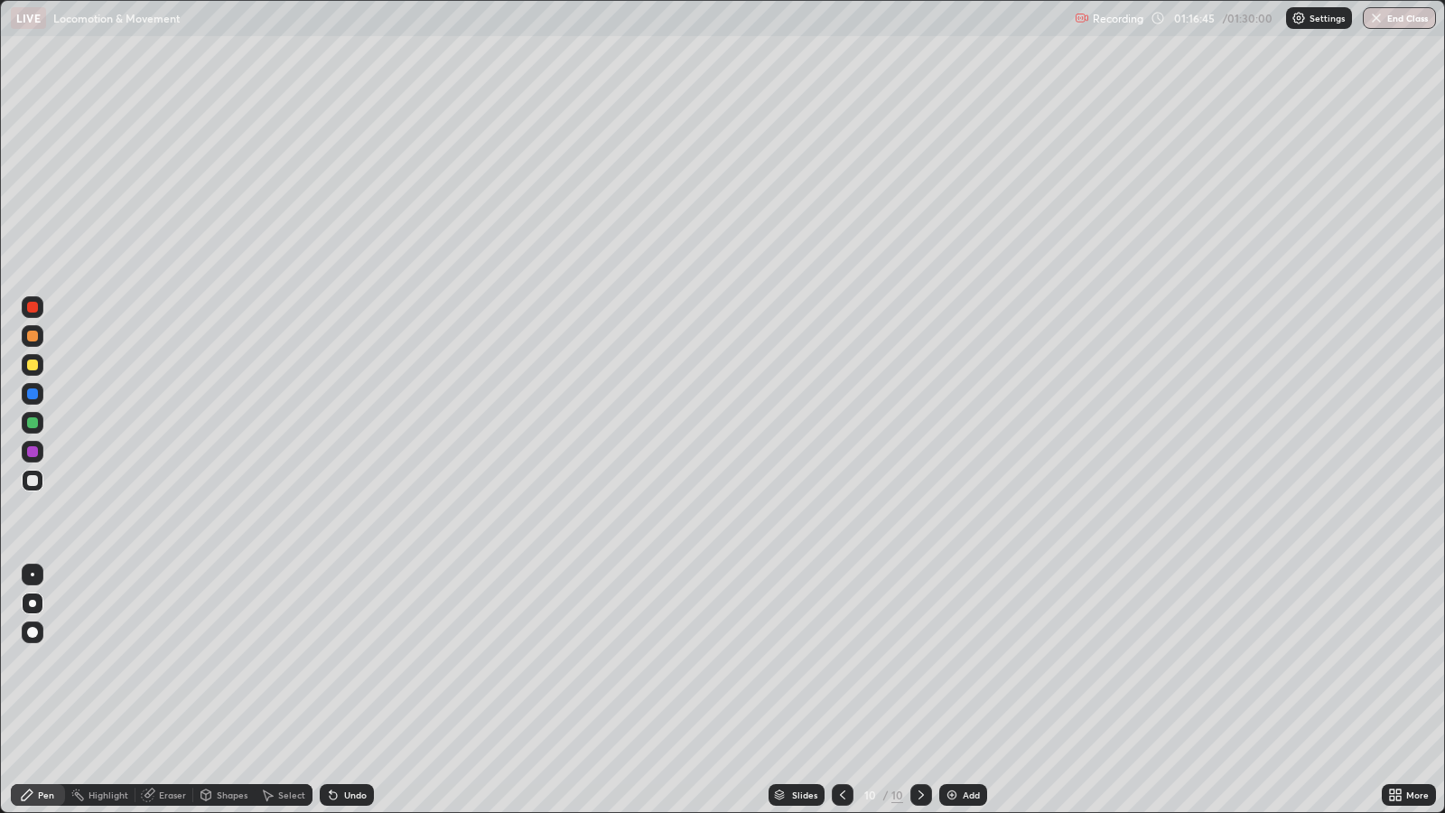
click at [34, 420] on div at bounding box center [32, 422] width 11 height 11
click at [32, 480] on div at bounding box center [32, 480] width 11 height 11
click at [357, 660] on div "Undo" at bounding box center [355, 794] width 23 height 9
click at [37, 424] on div at bounding box center [32, 422] width 11 height 11
click at [32, 334] on div at bounding box center [32, 336] width 11 height 11
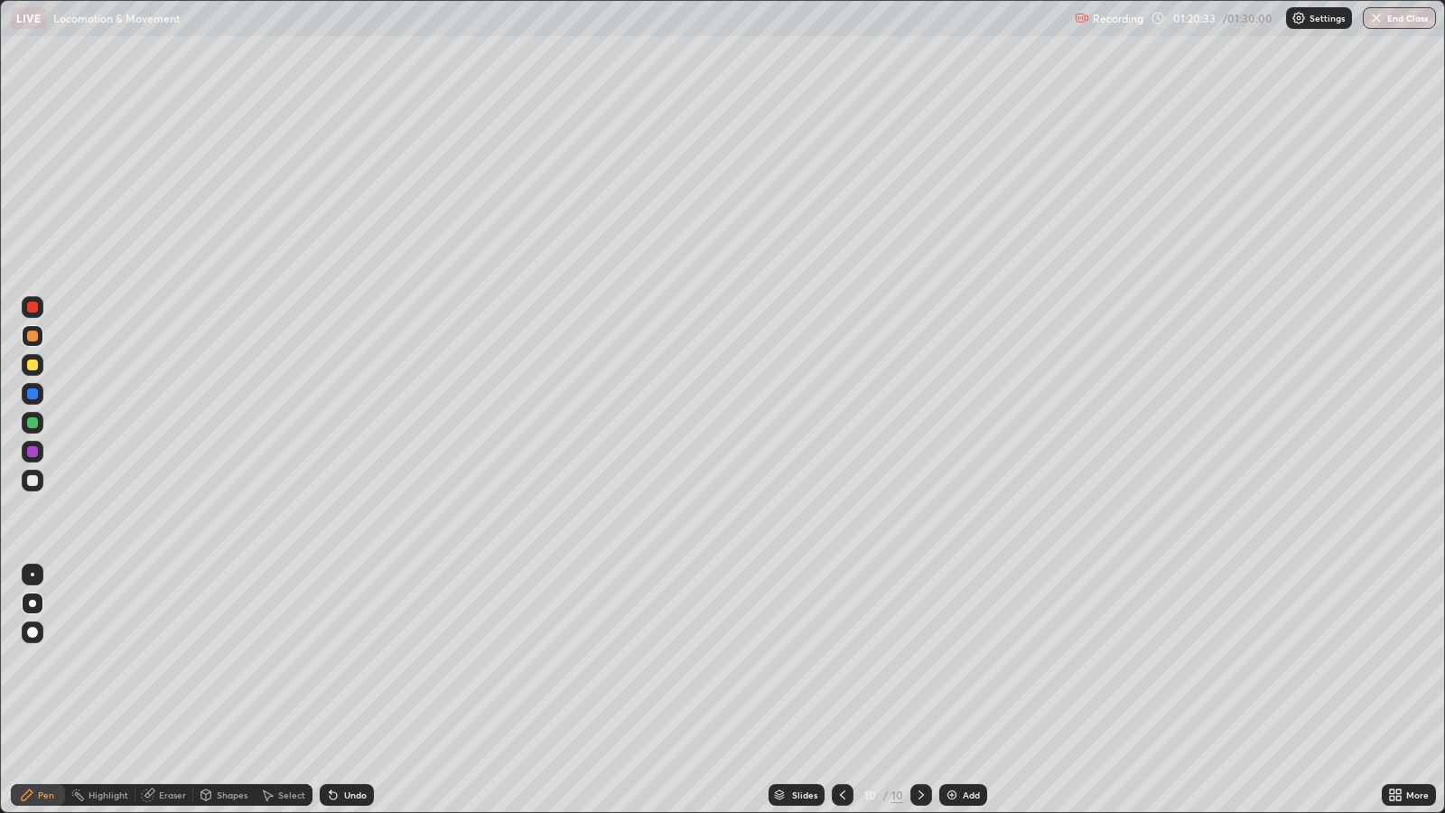
click at [33, 364] on div at bounding box center [32, 364] width 11 height 11
click at [841, 660] on icon at bounding box center [843, 795] width 14 height 14
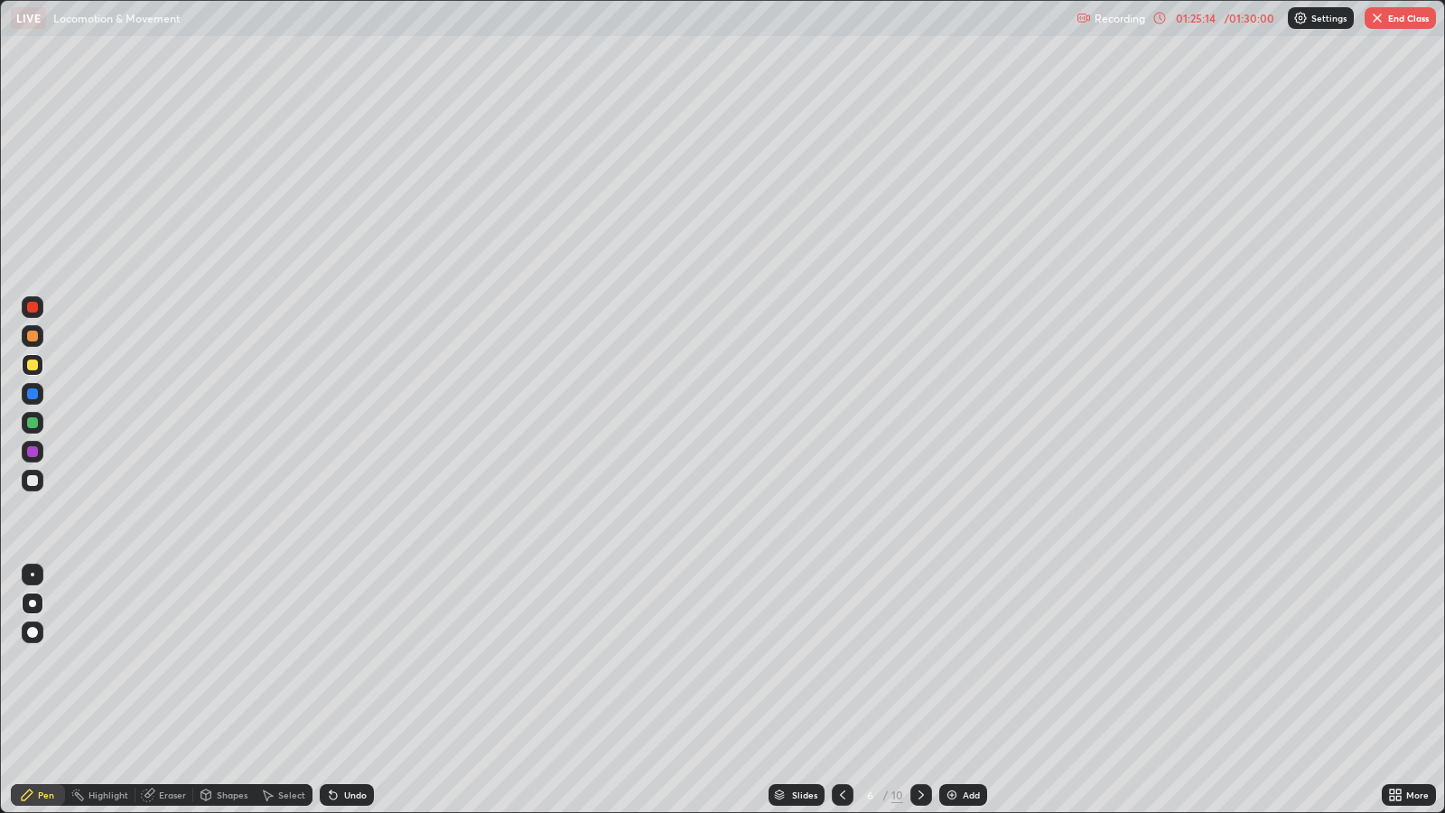
click at [916, 660] on icon at bounding box center [921, 795] width 14 height 14
click at [920, 660] on icon at bounding box center [921, 795] width 14 height 14
click at [1381, 18] on img "button" at bounding box center [1377, 18] width 14 height 14
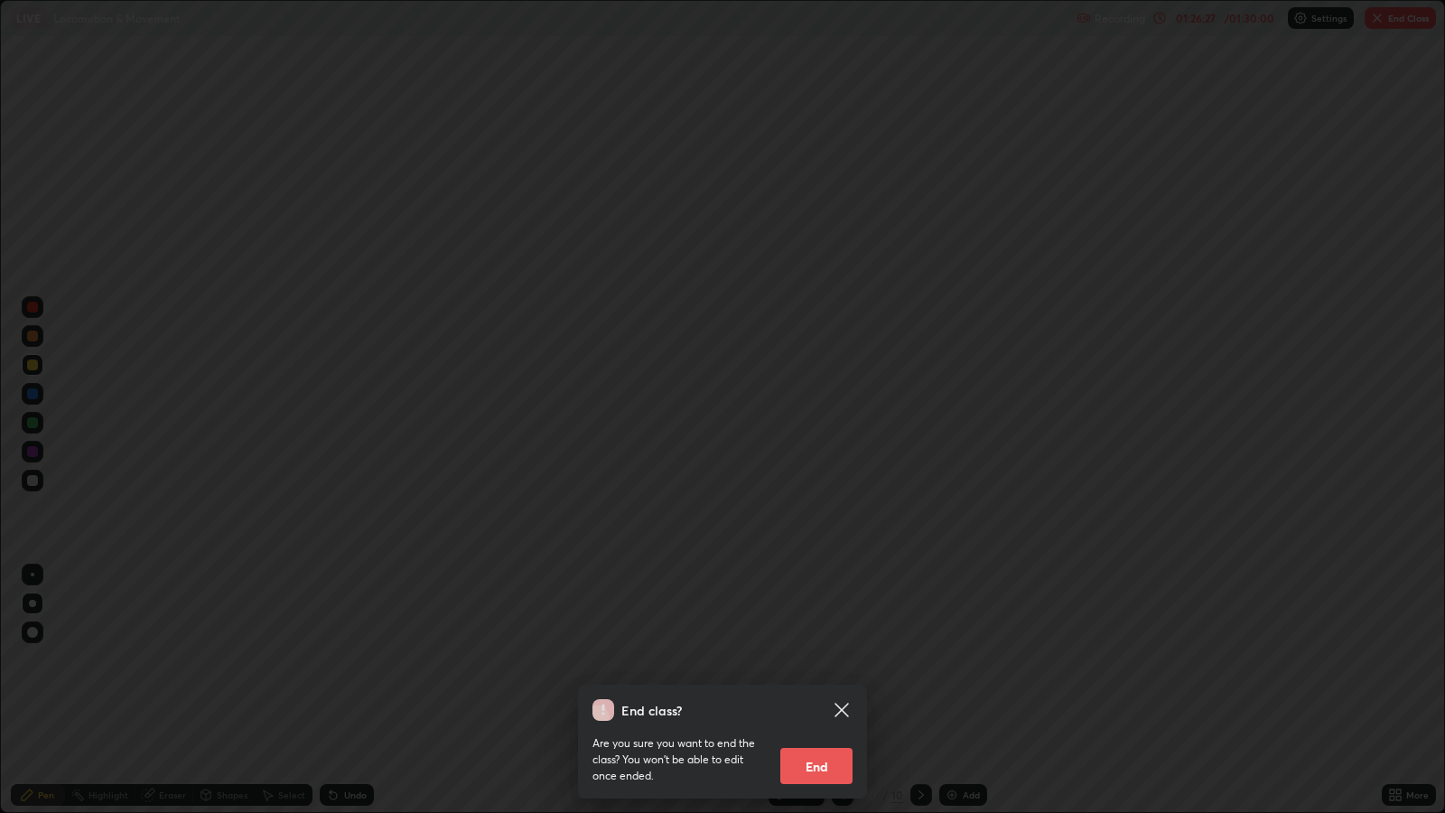
click at [831, 660] on button "End" at bounding box center [816, 766] width 72 height 36
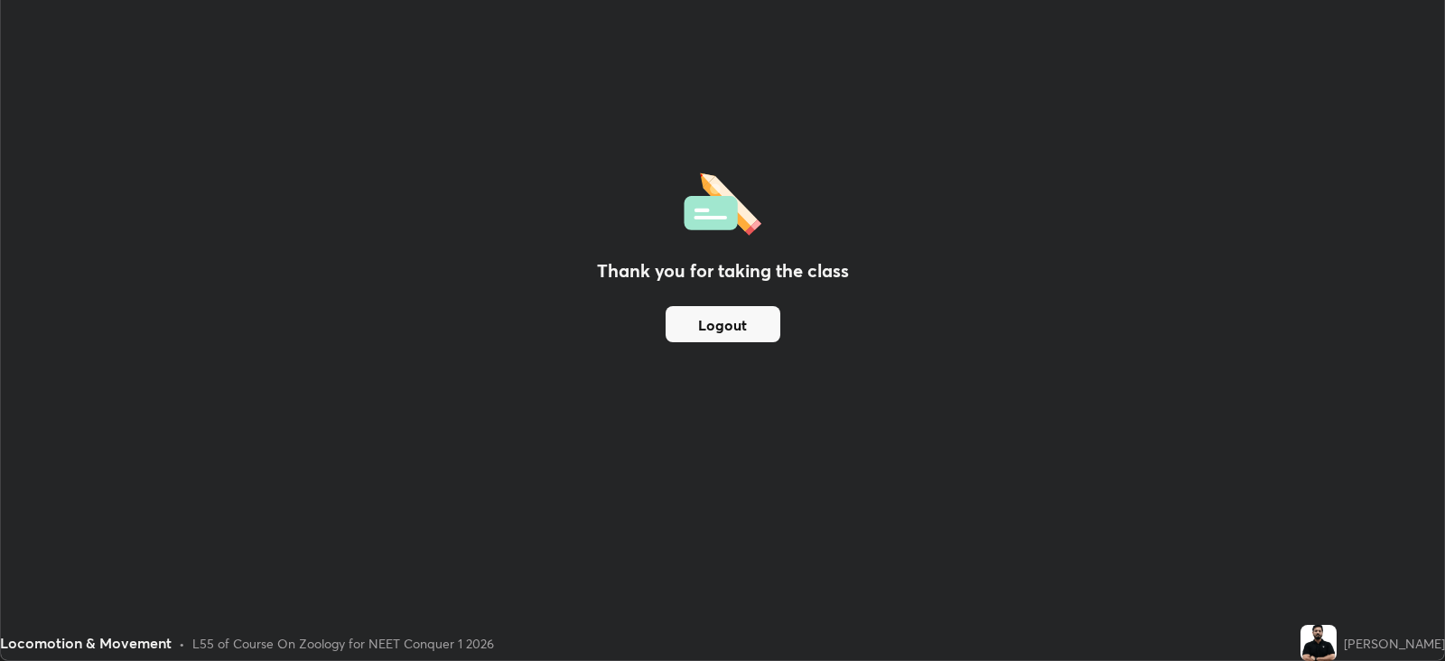
scroll to position [89663, 88879]
